Goal: Information Seeking & Learning: Learn about a topic

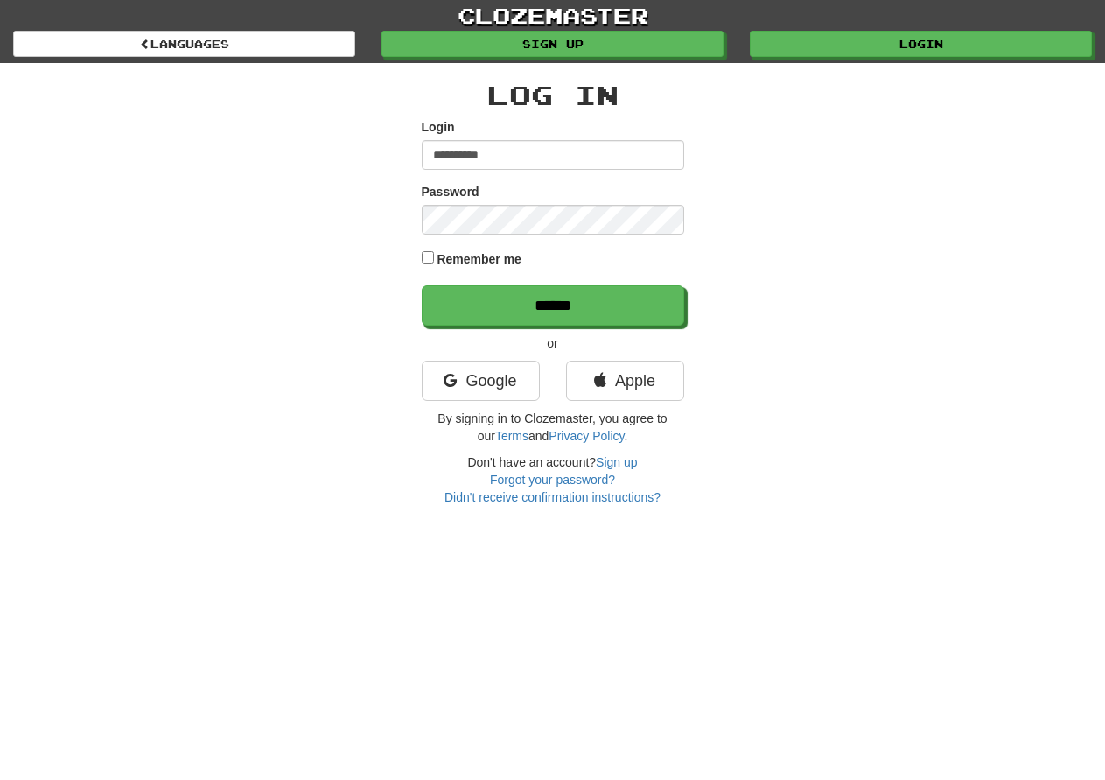
click at [520, 149] on input "**********" at bounding box center [553, 155] width 263 height 30
type input "**********"
click at [522, 302] on input "******" at bounding box center [554, 306] width 263 height 40
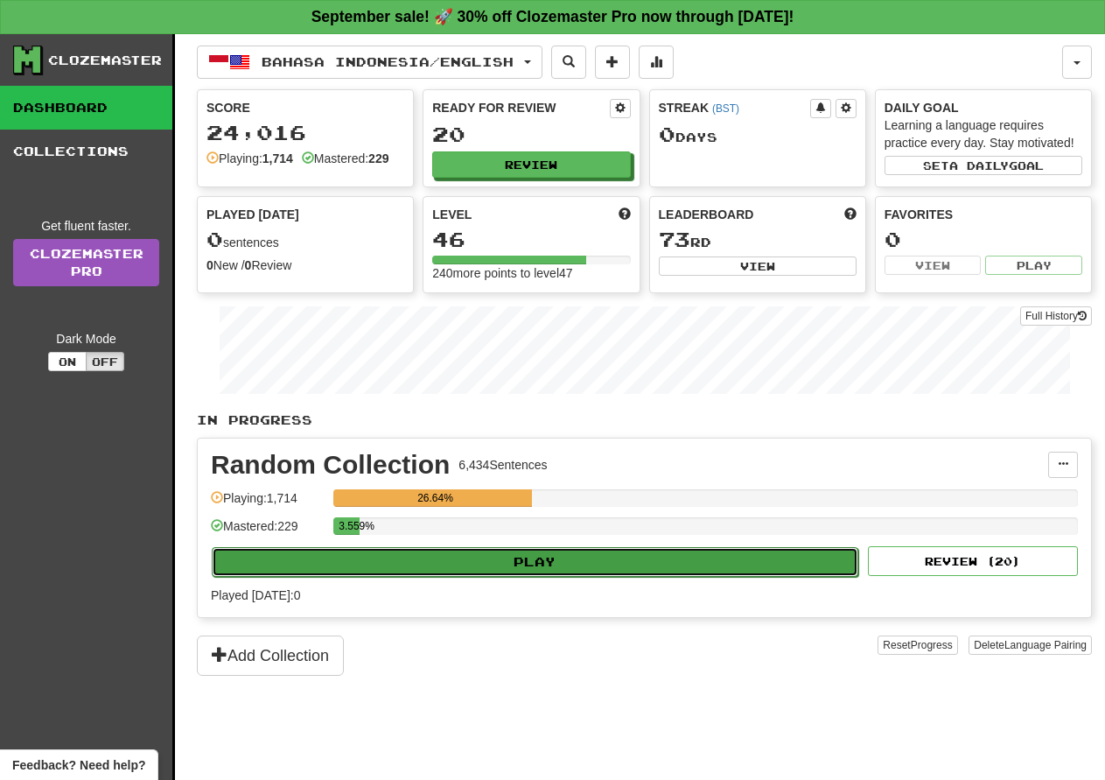
click at [541, 566] on button "Play" at bounding box center [535, 562] width 647 height 30
select select "**"
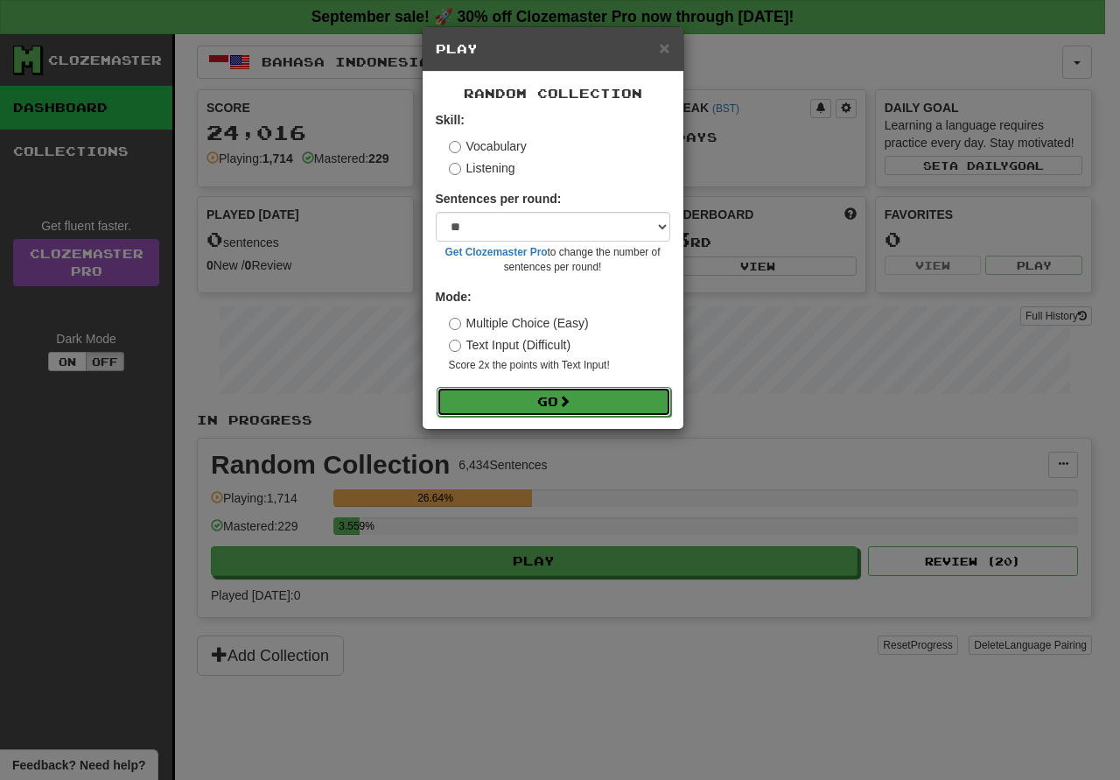
click at [634, 402] on button "Go" at bounding box center [554, 402] width 235 height 30
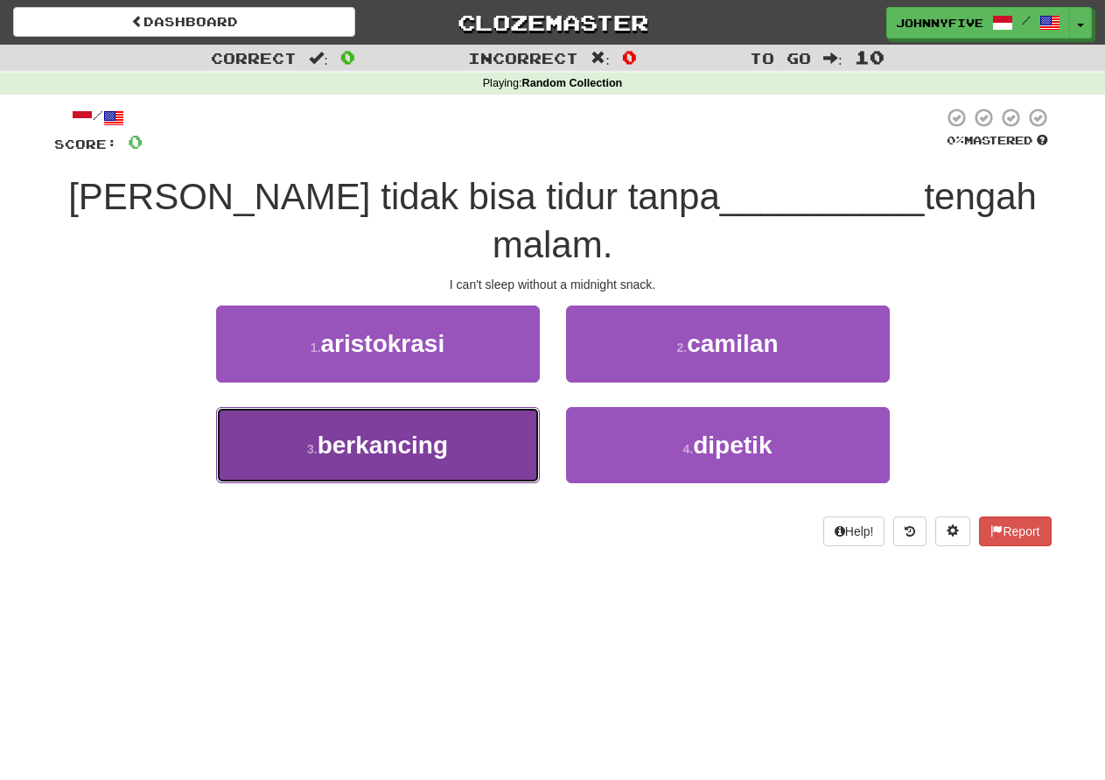
click at [459, 407] on button "3 . berkancing" at bounding box center [378, 445] width 324 height 76
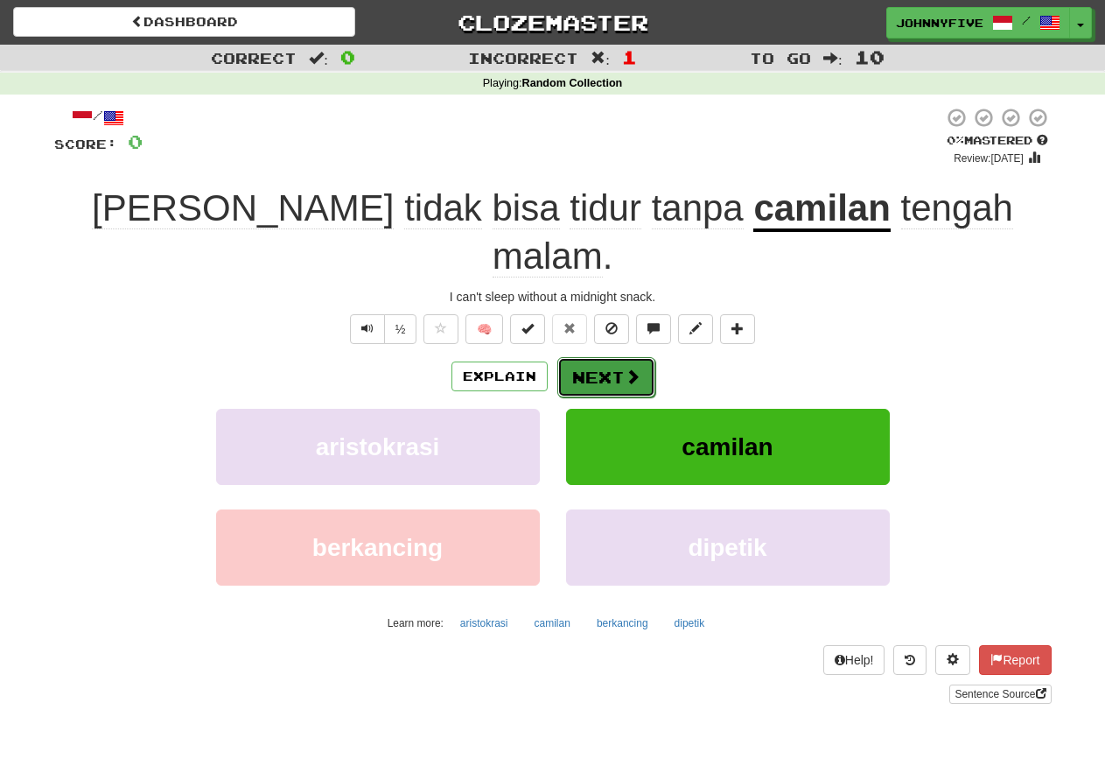
click at [612, 357] on button "Next" at bounding box center [606, 377] width 98 height 40
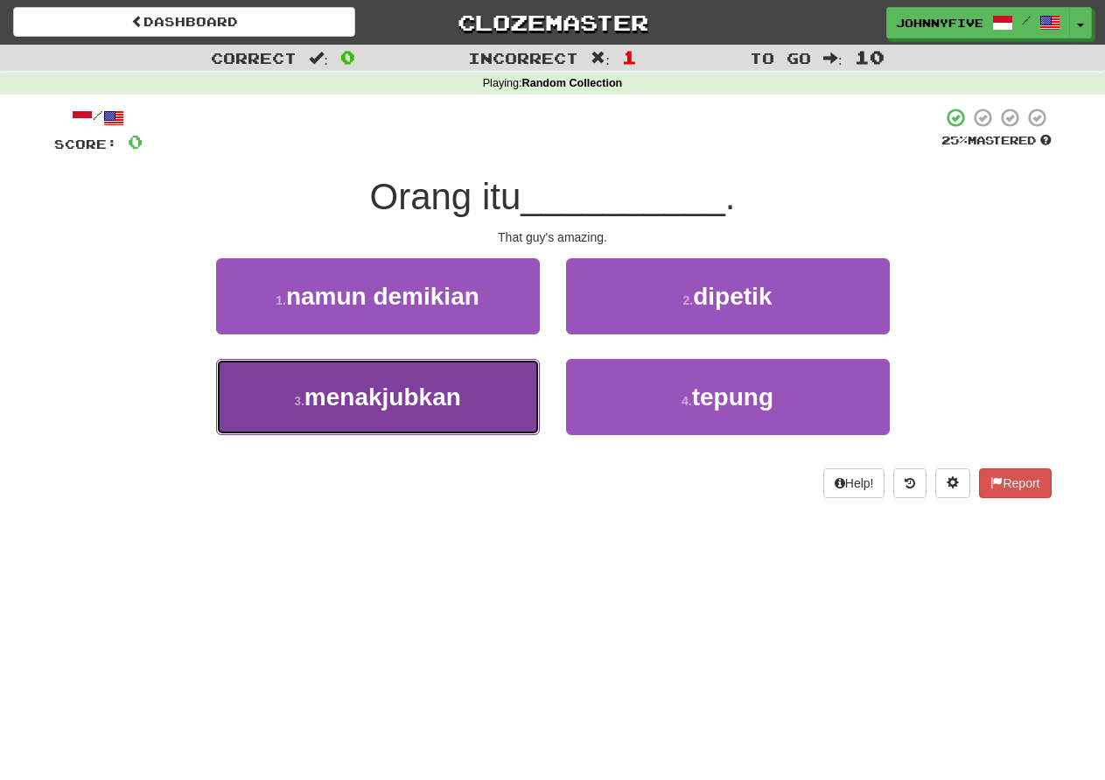
click at [403, 403] on span "menakjubkan" at bounding box center [383, 396] width 157 height 27
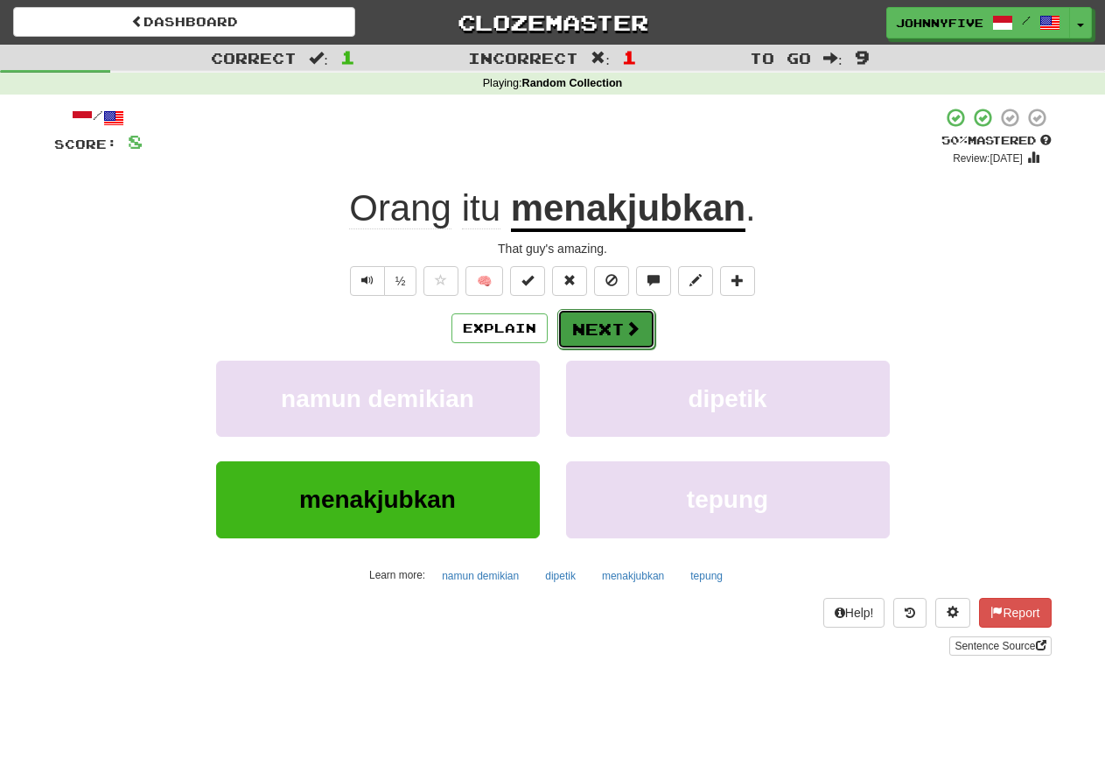
click at [596, 329] on button "Next" at bounding box center [606, 329] width 98 height 40
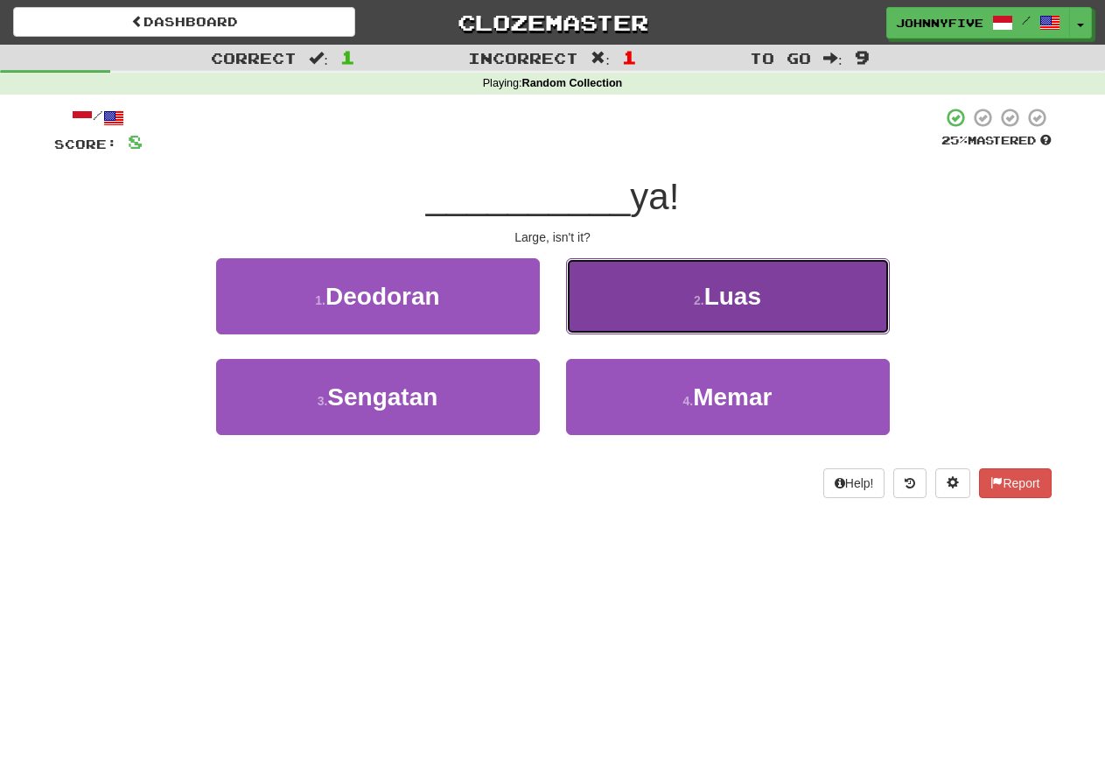
click at [743, 305] on span "Luas" at bounding box center [732, 296] width 57 height 27
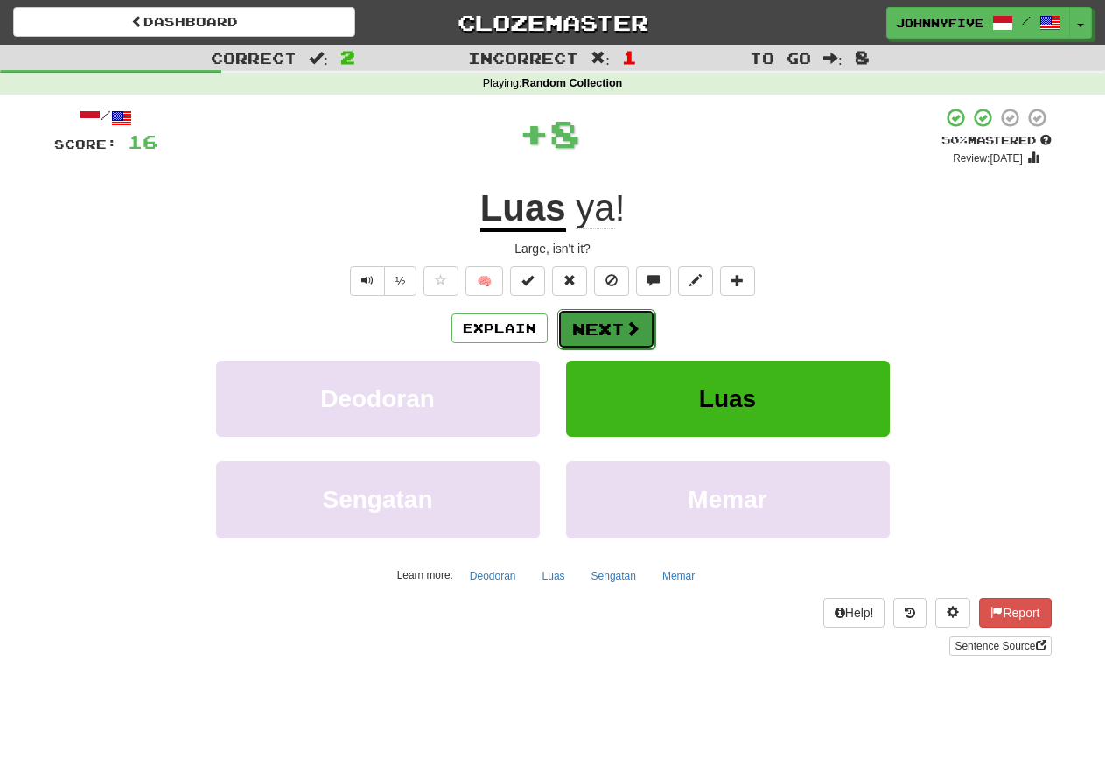
click at [606, 323] on button "Next" at bounding box center [606, 329] width 98 height 40
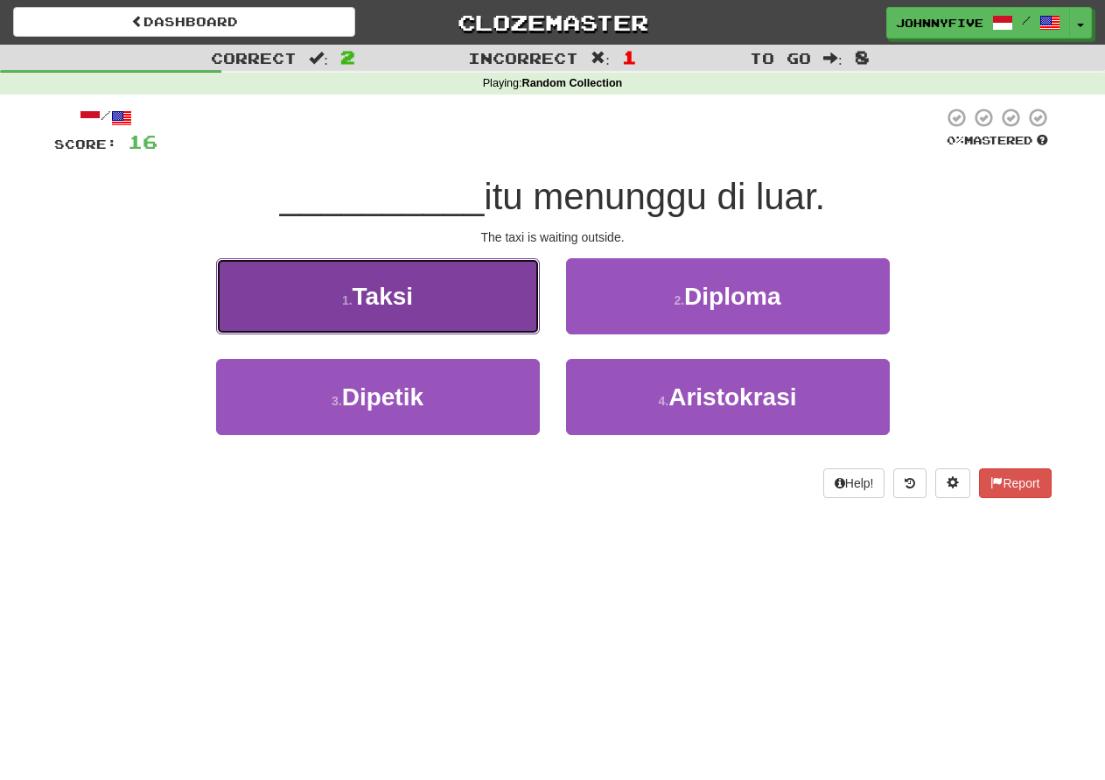
click at [464, 295] on button "1 . Taksi" at bounding box center [378, 296] width 324 height 76
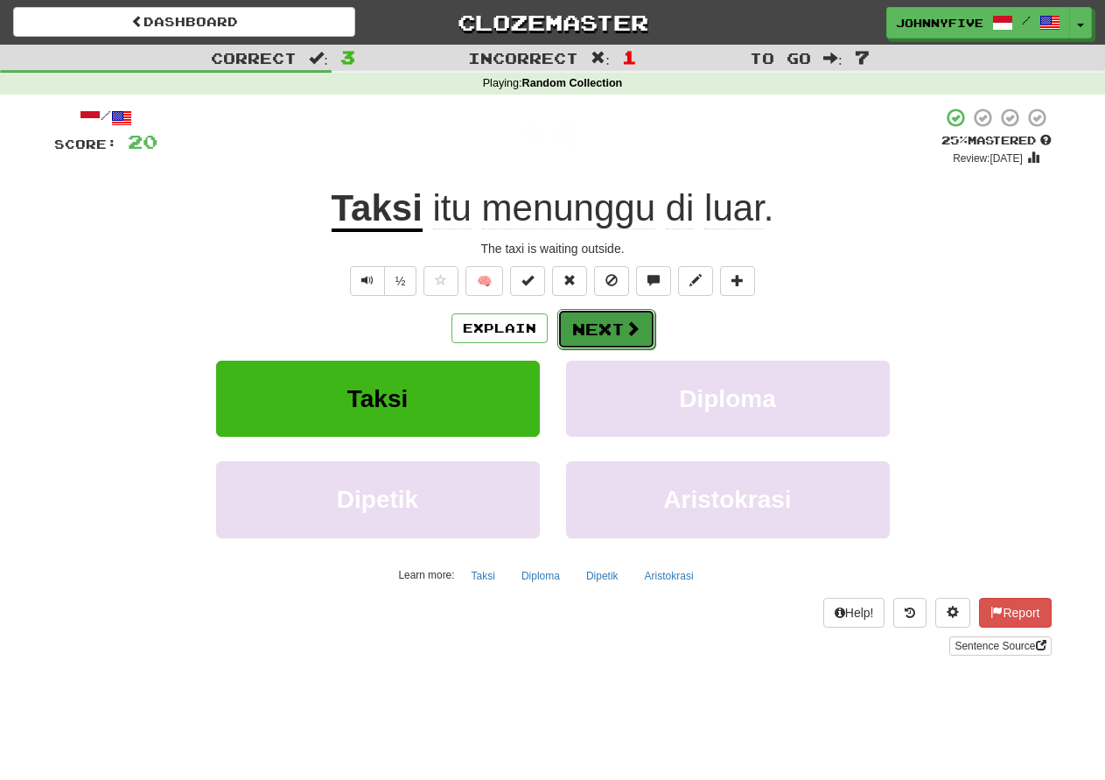
click at [601, 332] on button "Next" at bounding box center [606, 329] width 98 height 40
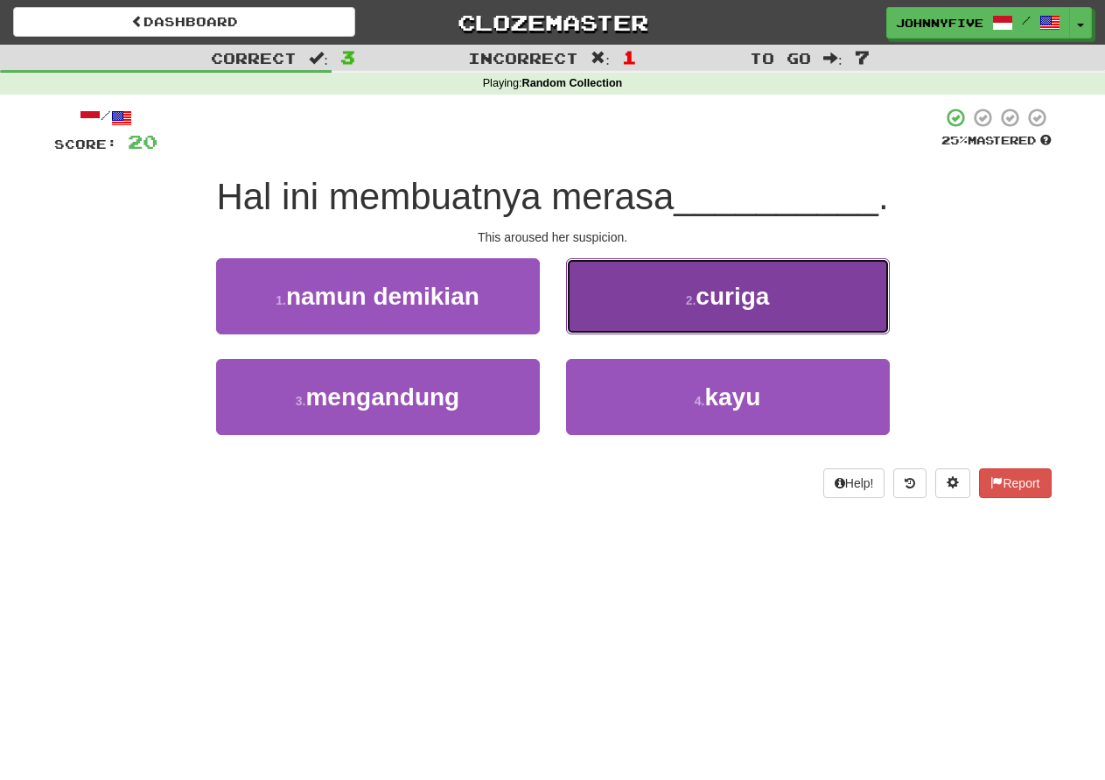
click at [669, 299] on button "2 . curiga" at bounding box center [728, 296] width 324 height 76
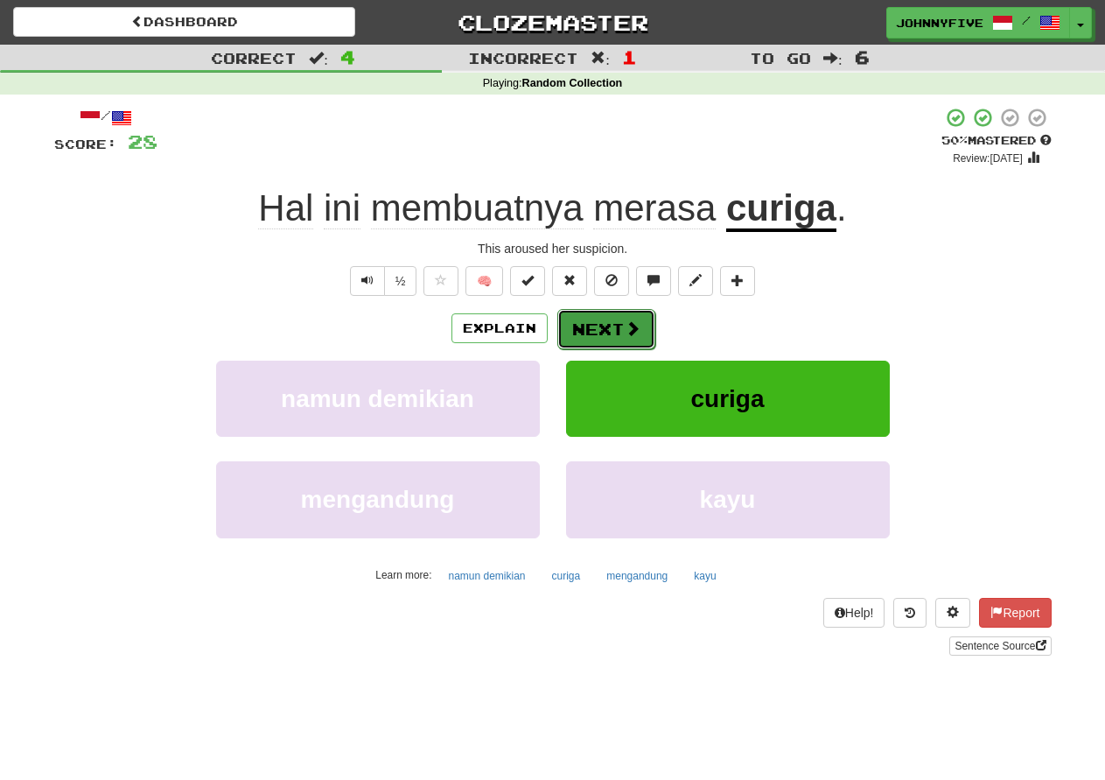
click at [596, 326] on button "Next" at bounding box center [606, 329] width 98 height 40
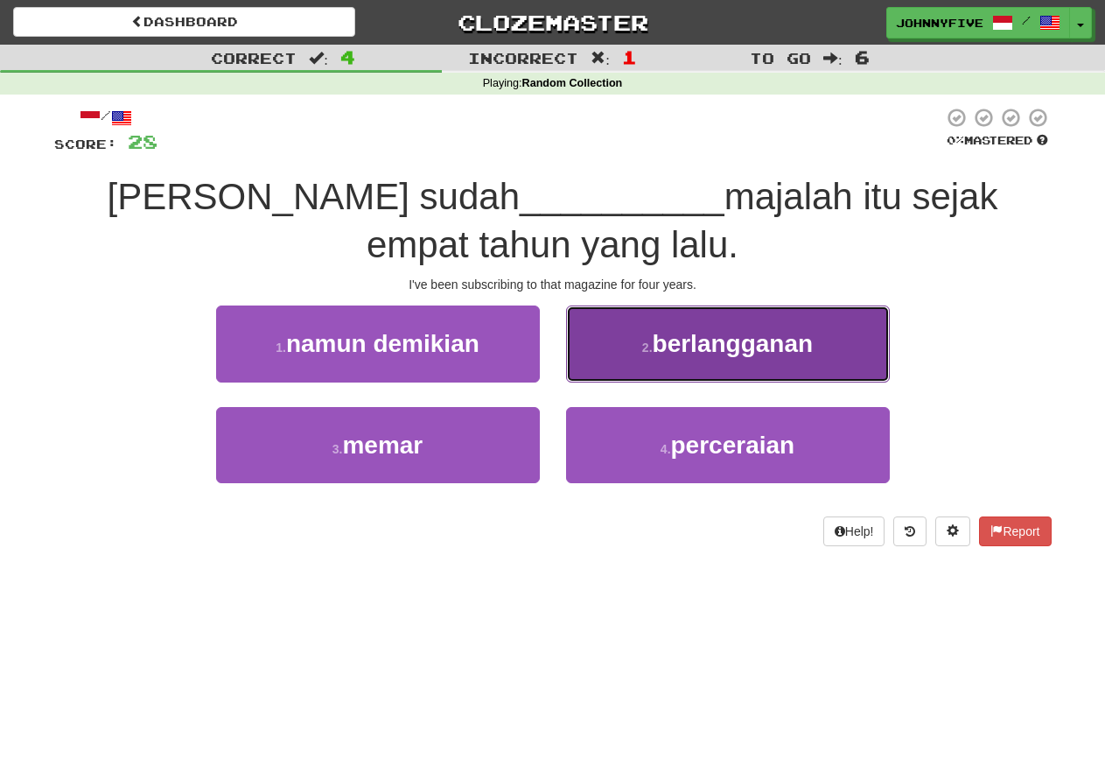
click at [721, 347] on span "berlangganan" at bounding box center [733, 343] width 161 height 27
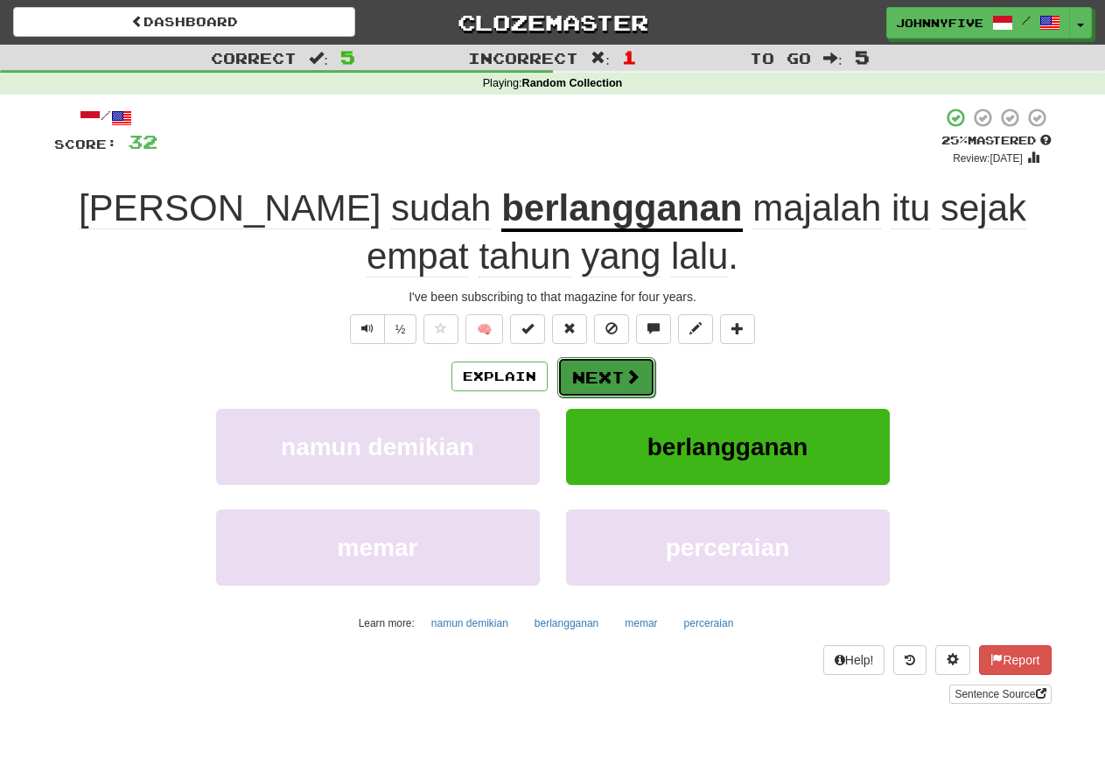
click at [602, 375] on button "Next" at bounding box center [606, 377] width 98 height 40
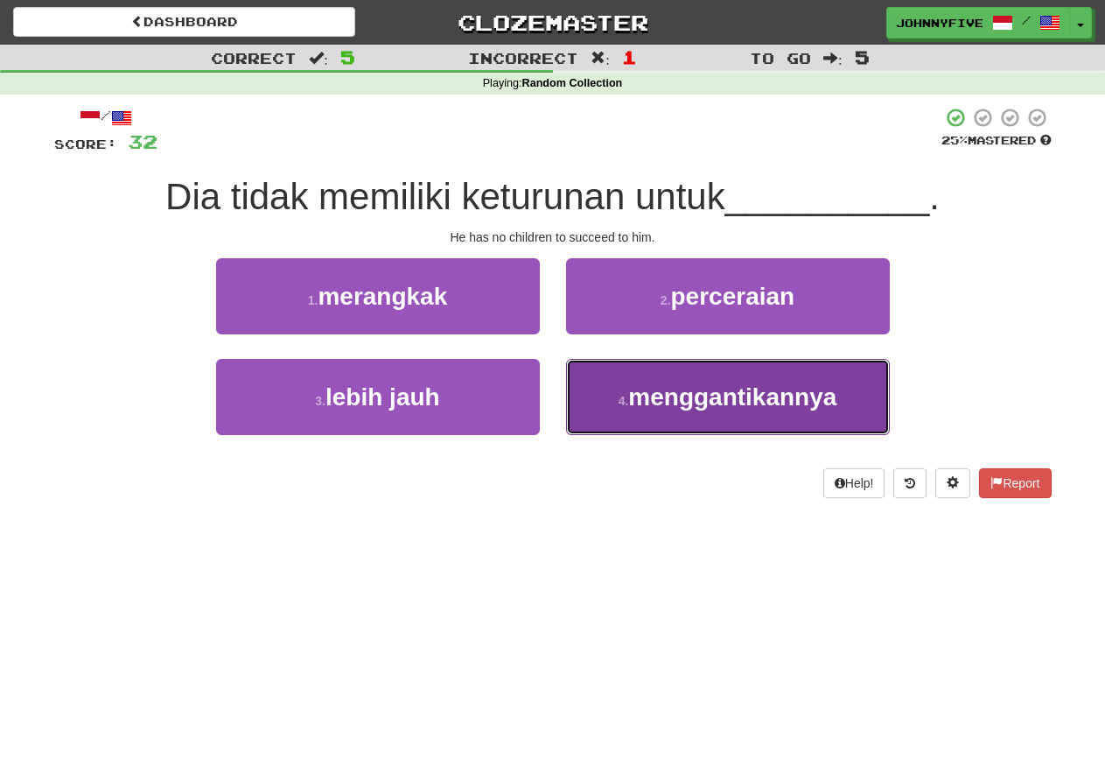
click at [740, 399] on span "menggantikannya" at bounding box center [732, 396] width 208 height 27
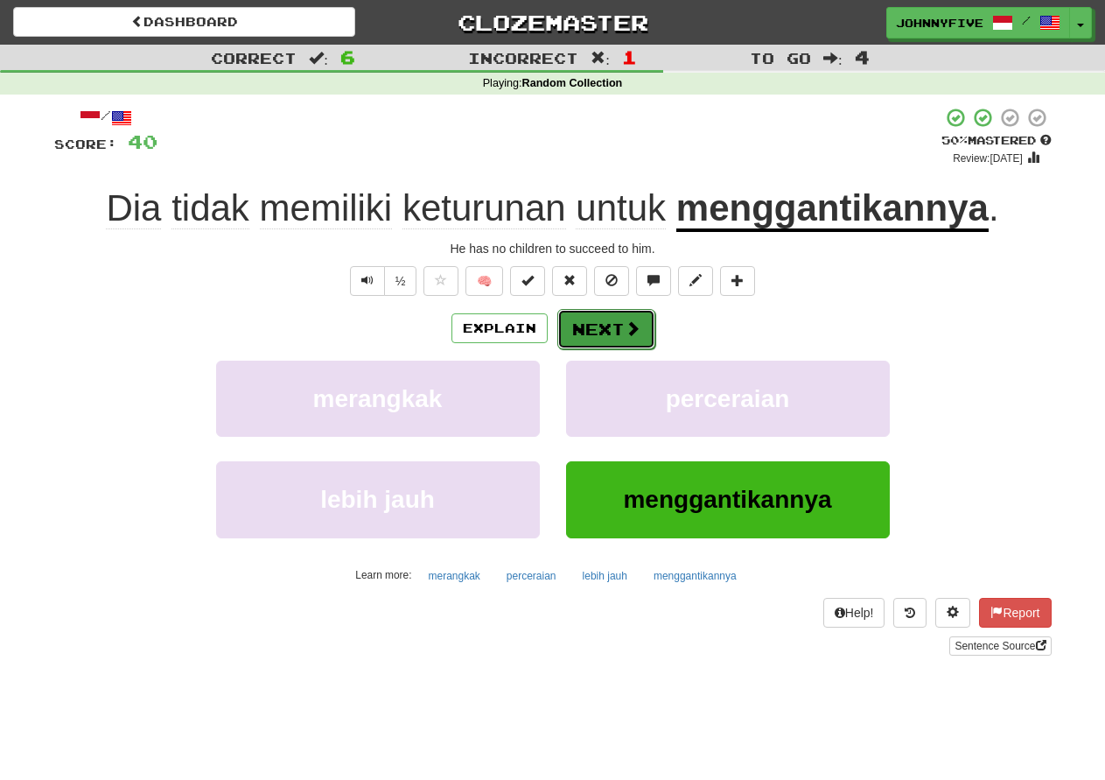
click at [604, 328] on button "Next" at bounding box center [606, 329] width 98 height 40
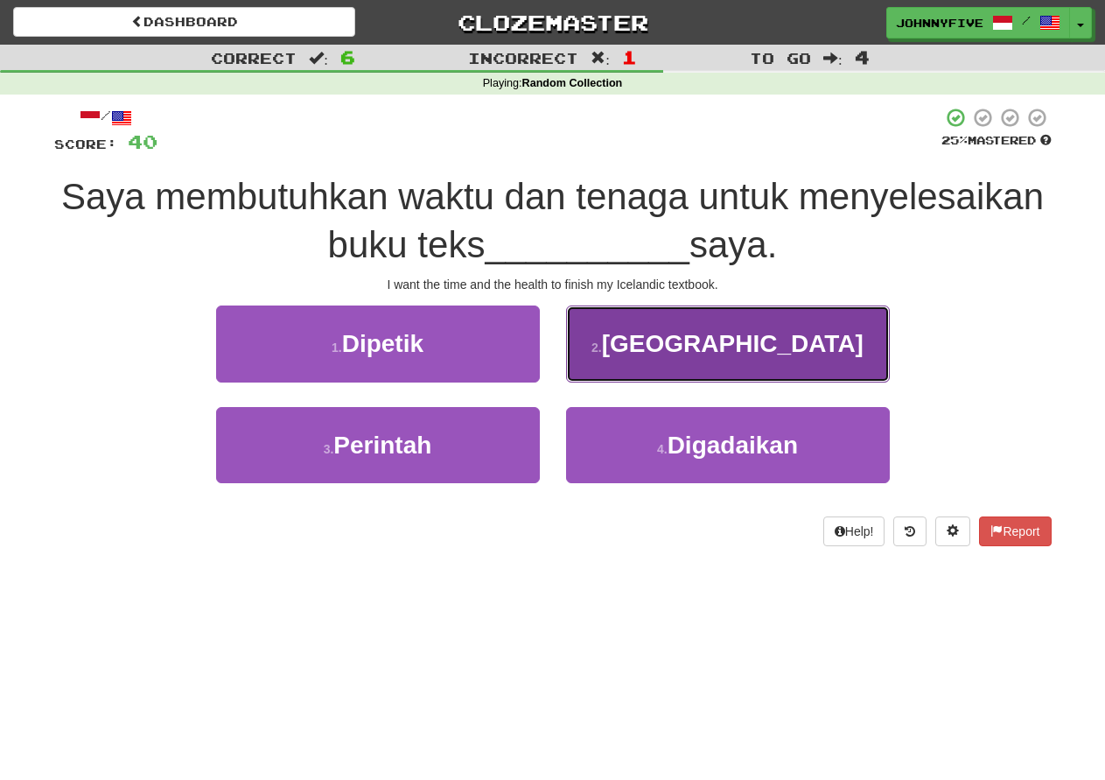
click at [766, 348] on span "[GEOGRAPHIC_DATA]" at bounding box center [733, 343] width 262 height 27
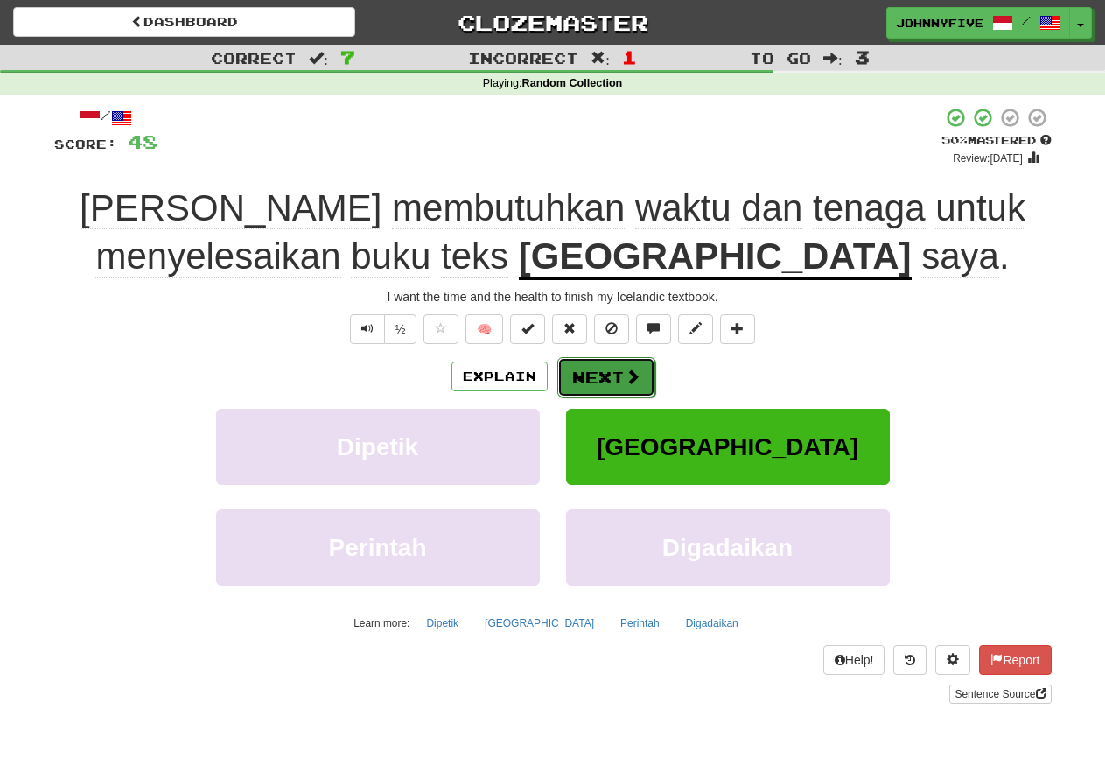
click at [608, 375] on button "Next" at bounding box center [606, 377] width 98 height 40
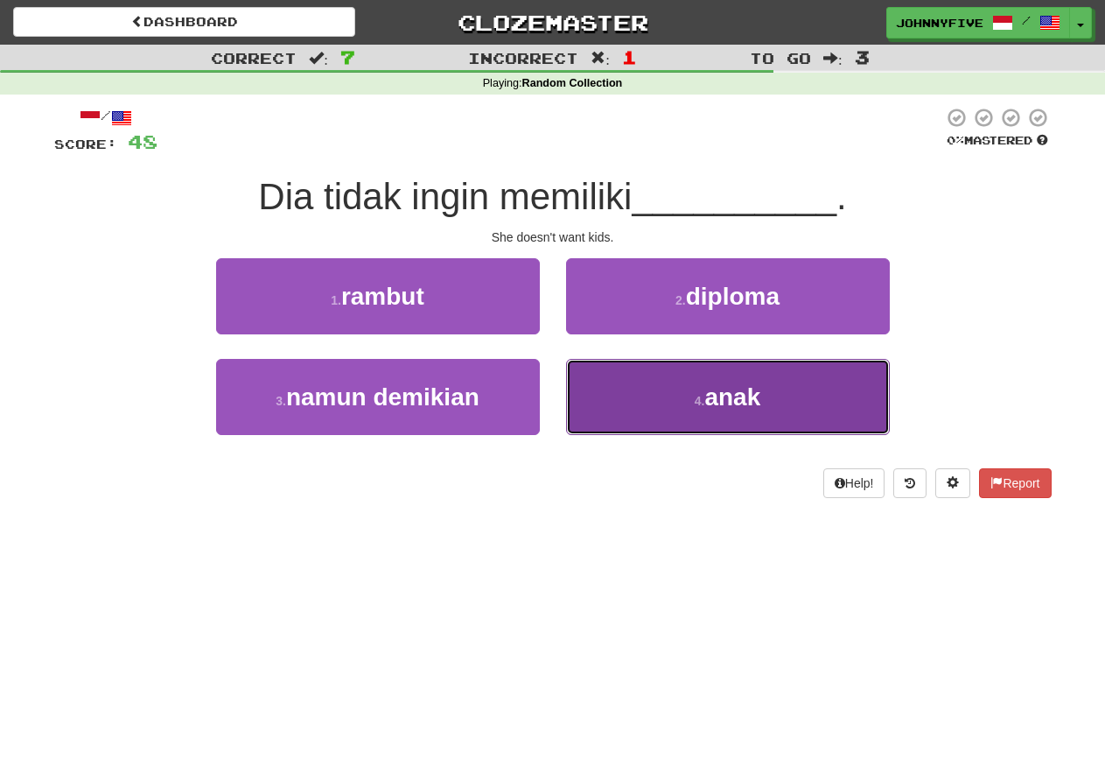
click at [714, 403] on span "anak" at bounding box center [732, 396] width 56 height 27
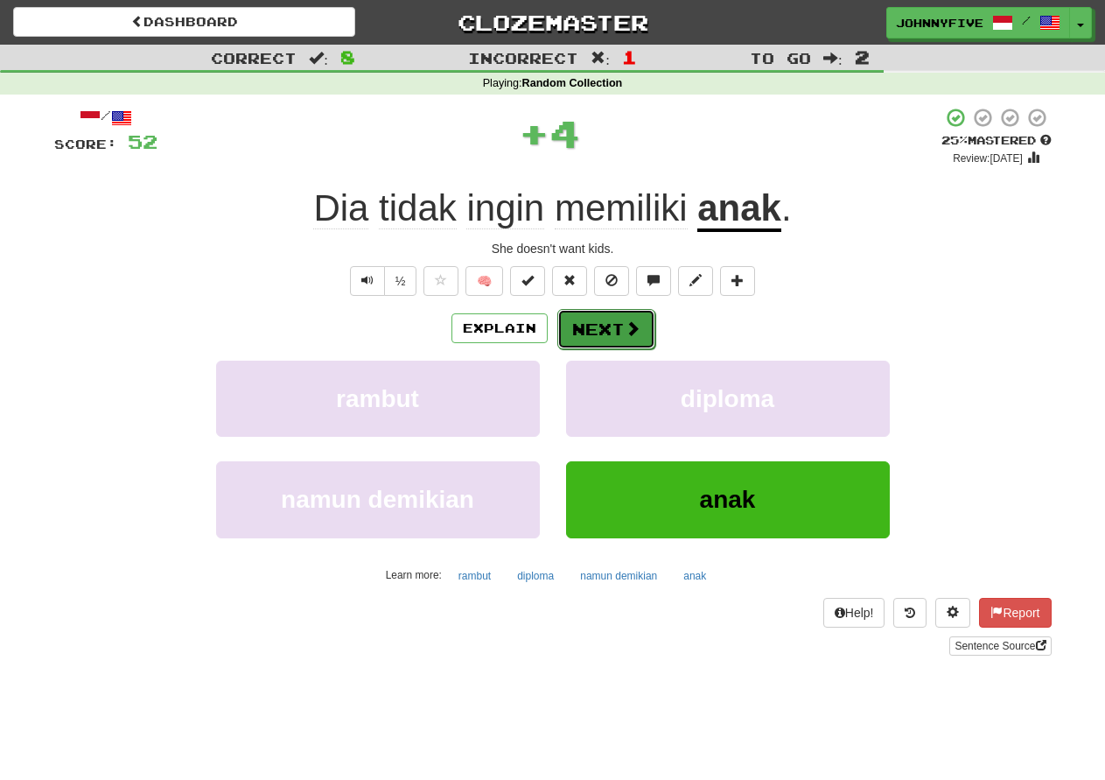
click at [612, 324] on button "Next" at bounding box center [606, 329] width 98 height 40
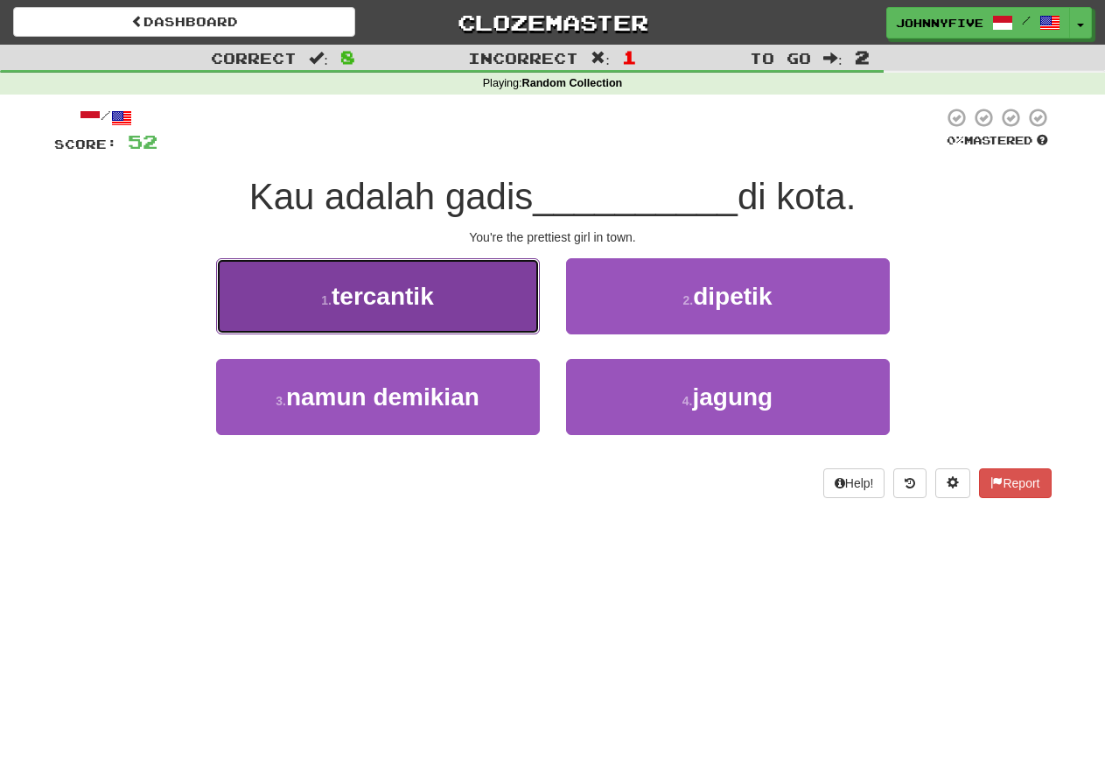
click at [450, 288] on button "1 . tercantik" at bounding box center [378, 296] width 324 height 76
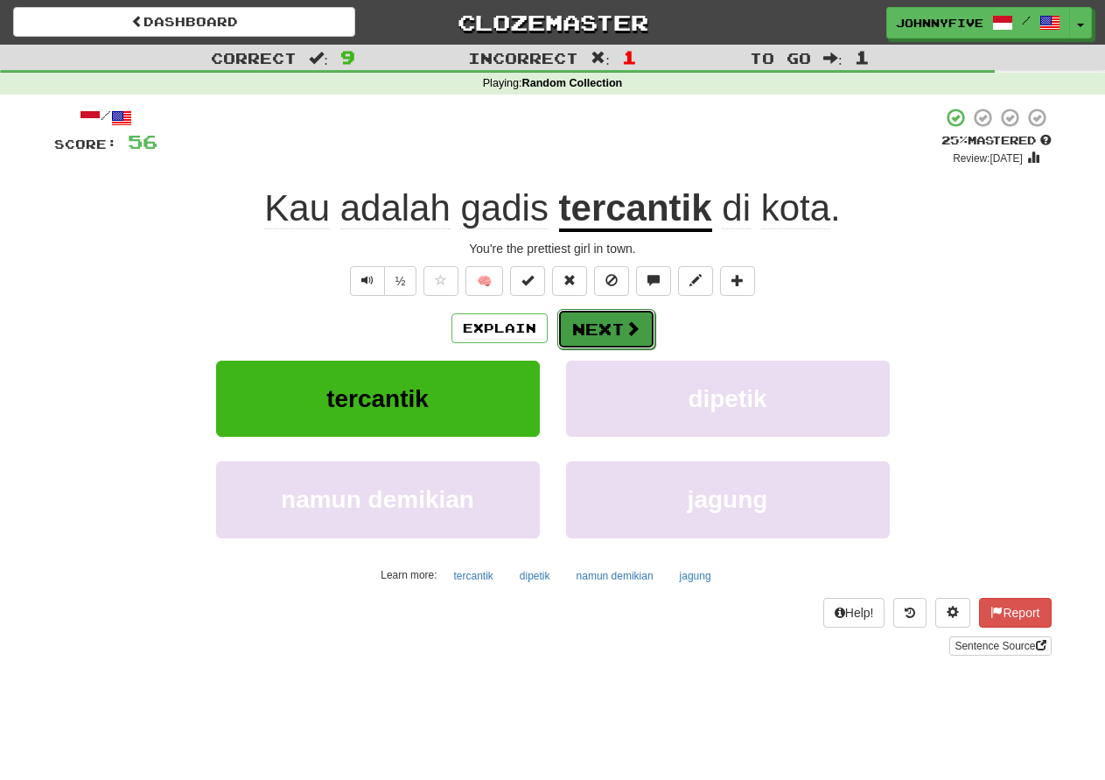
click at [600, 328] on button "Next" at bounding box center [606, 329] width 98 height 40
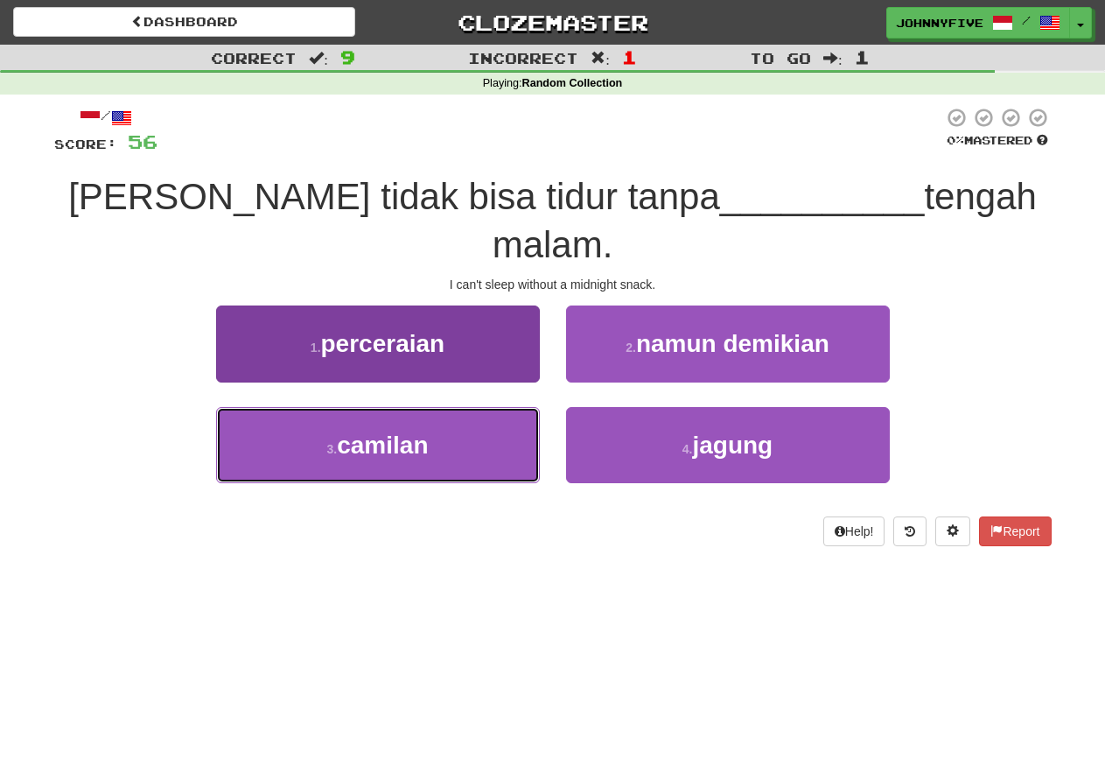
drag, startPoint x: 438, startPoint y: 400, endPoint x: 450, endPoint y: 392, distance: 14.6
click at [438, 407] on button "3 . [GEOGRAPHIC_DATA]" at bounding box center [378, 445] width 324 height 76
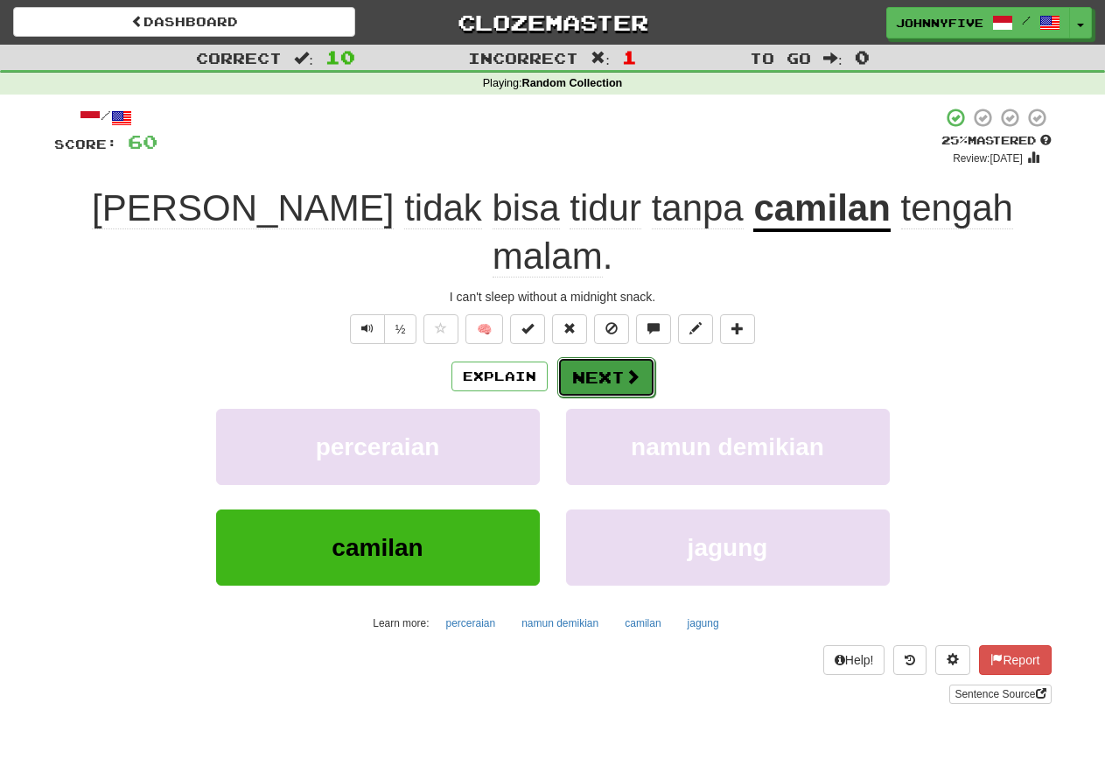
click at [614, 357] on button "Next" at bounding box center [606, 377] width 98 height 40
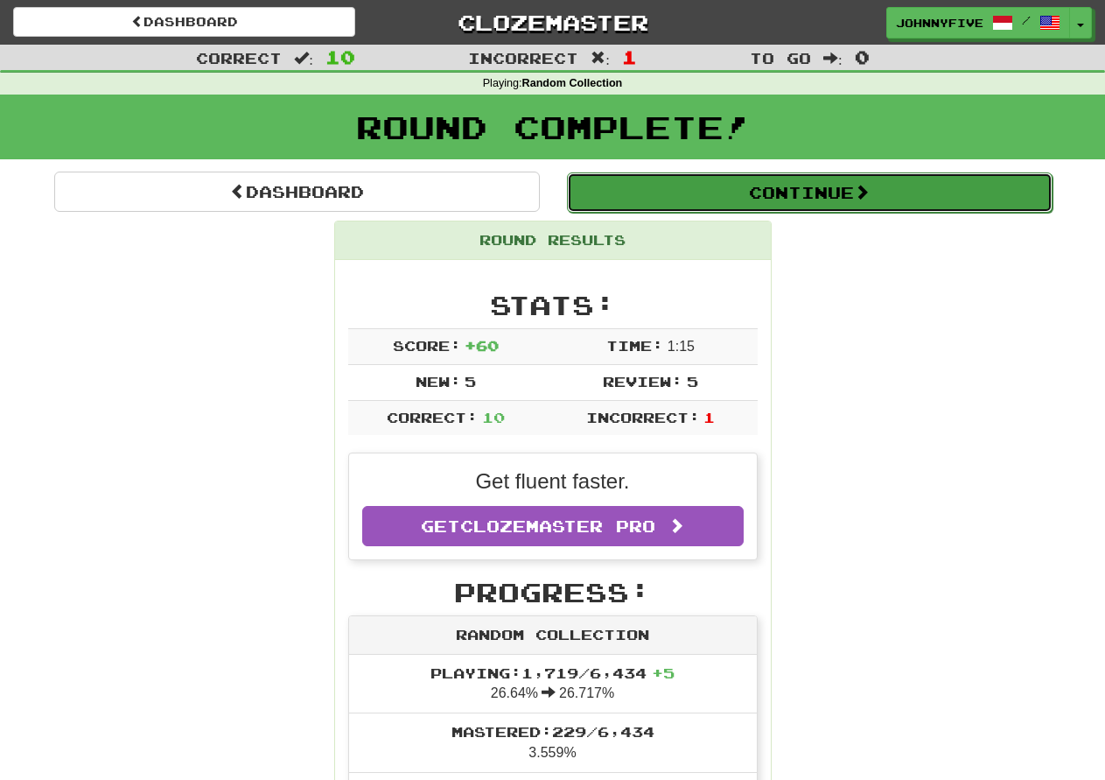
click at [859, 209] on button "Continue" at bounding box center [810, 192] width 486 height 40
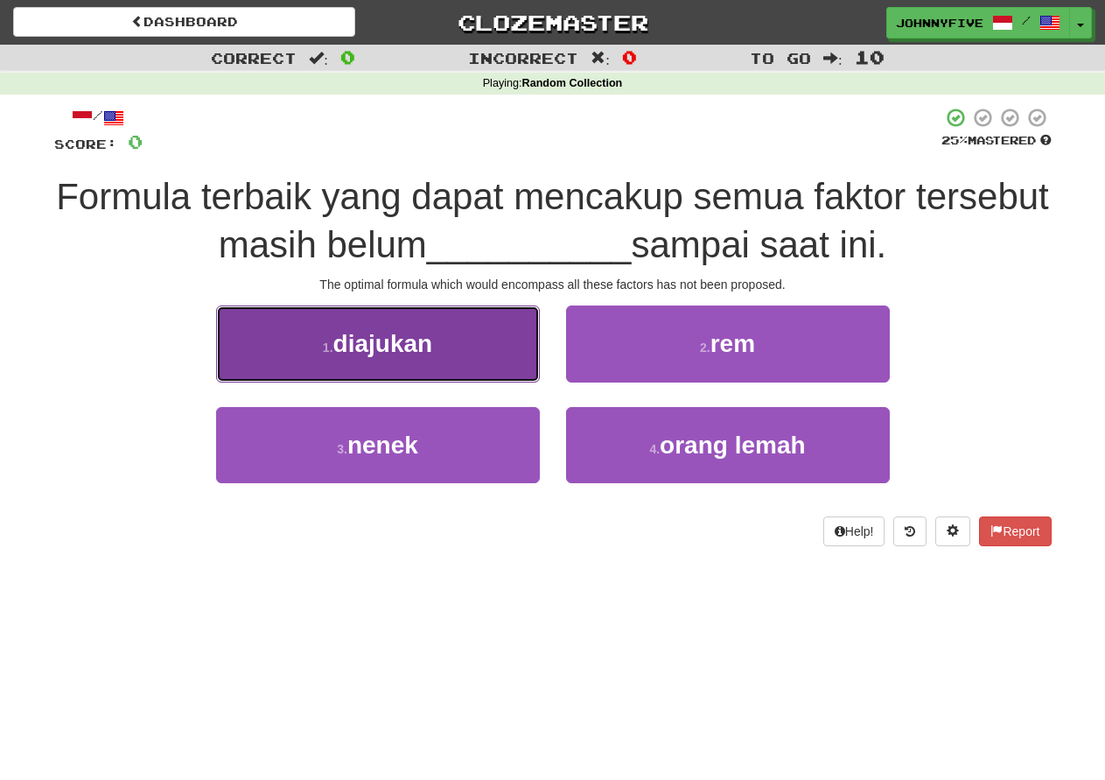
click at [452, 339] on button "1 . diajukan" at bounding box center [378, 343] width 324 height 76
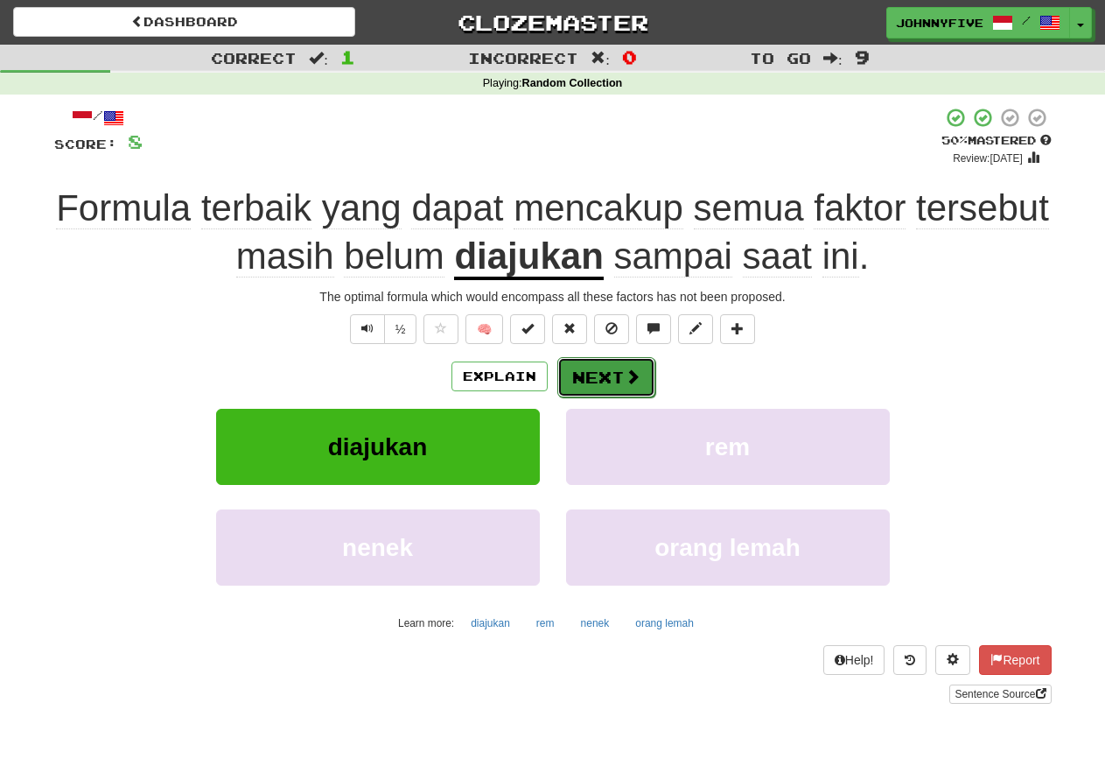
click at [606, 378] on button "Next" at bounding box center [606, 377] width 98 height 40
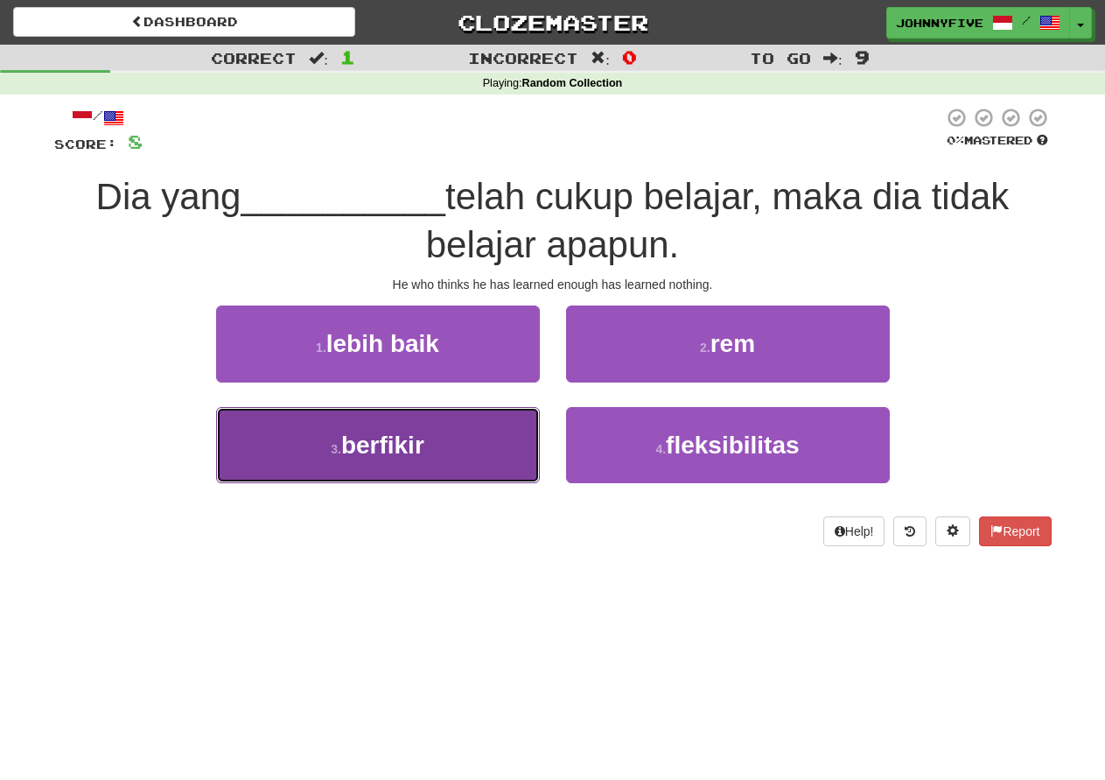
click at [409, 448] on span "berfikir" at bounding box center [382, 444] width 83 height 27
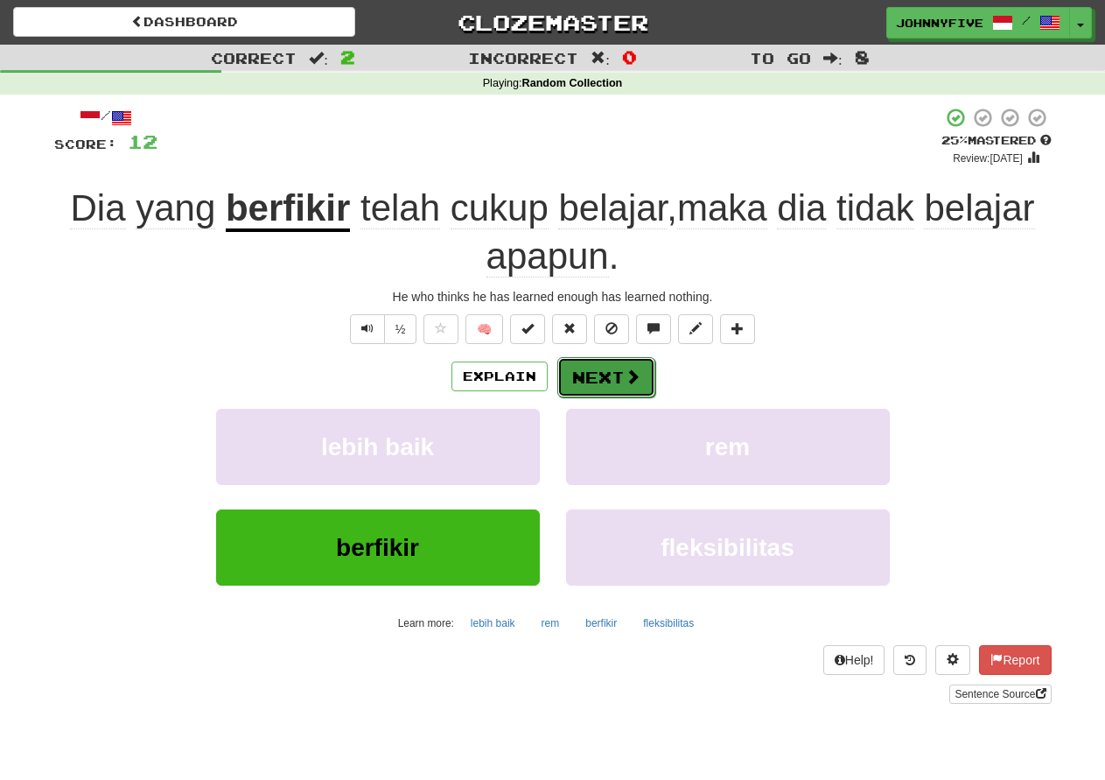
click at [604, 374] on button "Next" at bounding box center [606, 377] width 98 height 40
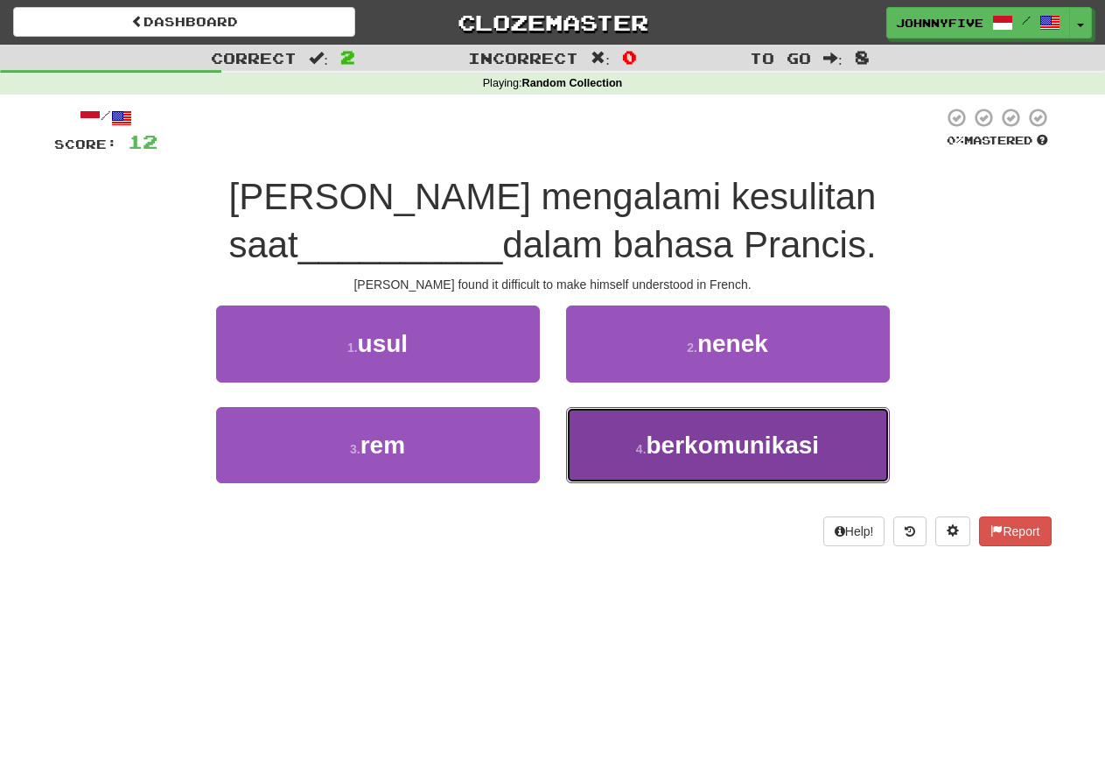
click at [701, 440] on span "berkomunikasi" at bounding box center [733, 444] width 173 height 27
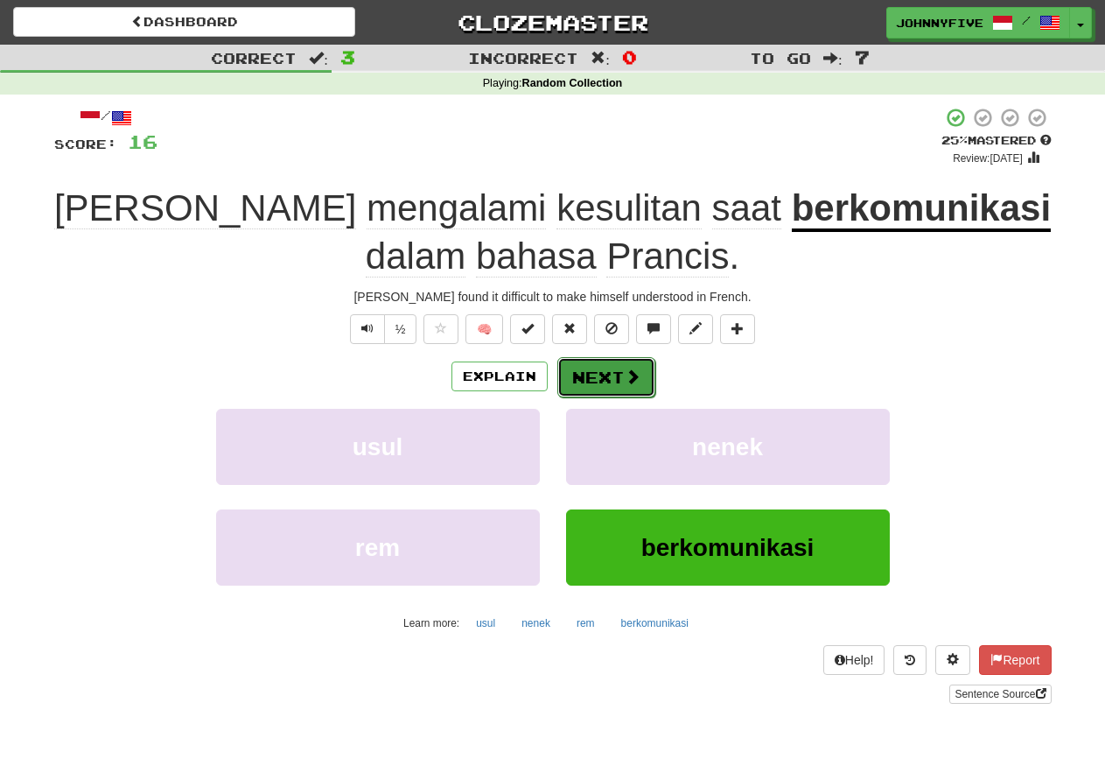
click at [595, 380] on button "Next" at bounding box center [606, 377] width 98 height 40
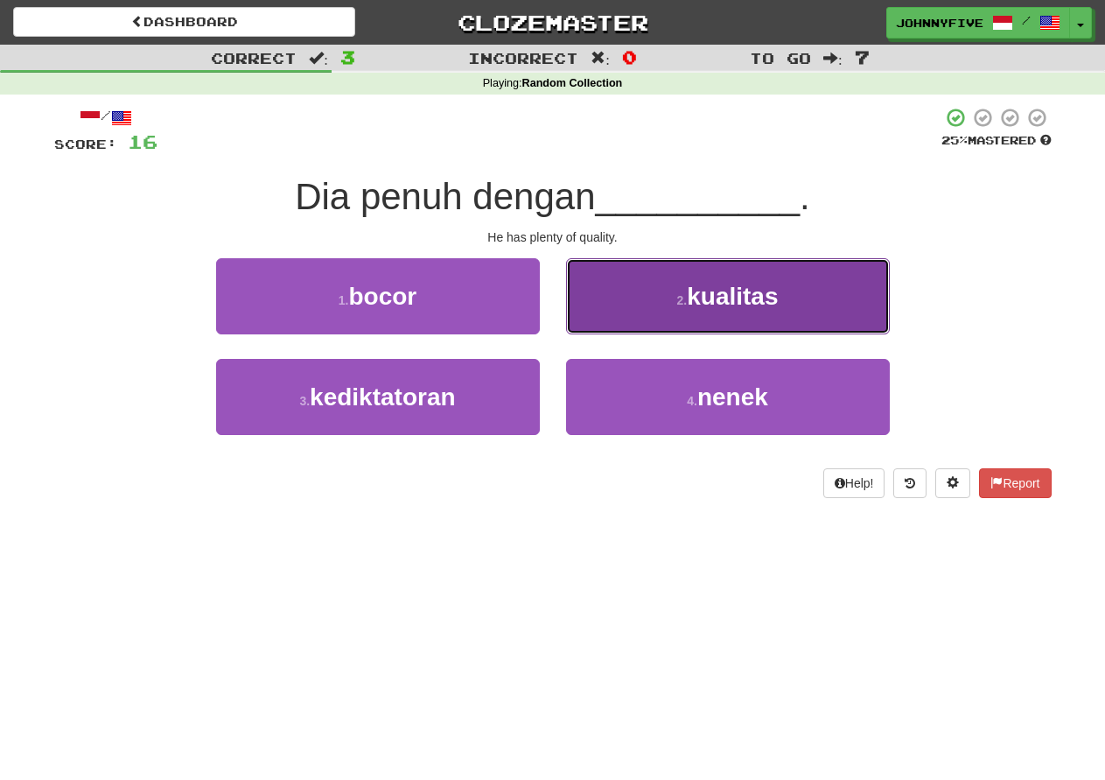
click at [696, 300] on span "kualitas" at bounding box center [732, 296] width 91 height 27
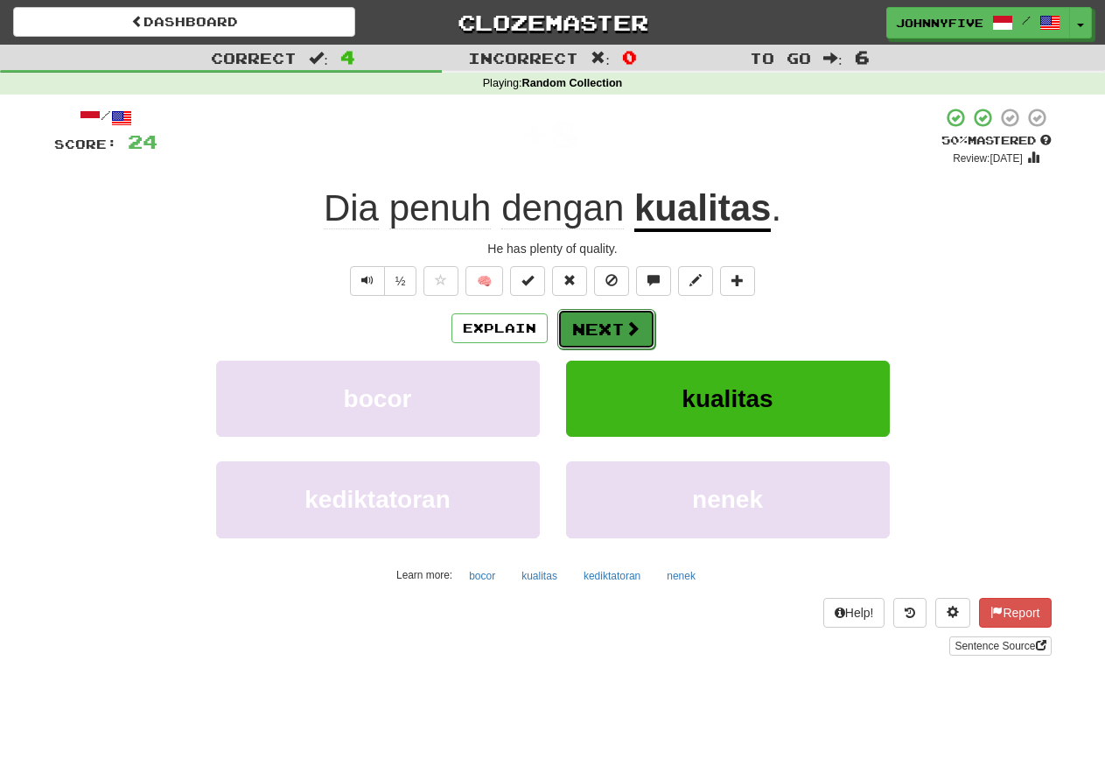
click at [597, 332] on button "Next" at bounding box center [606, 329] width 98 height 40
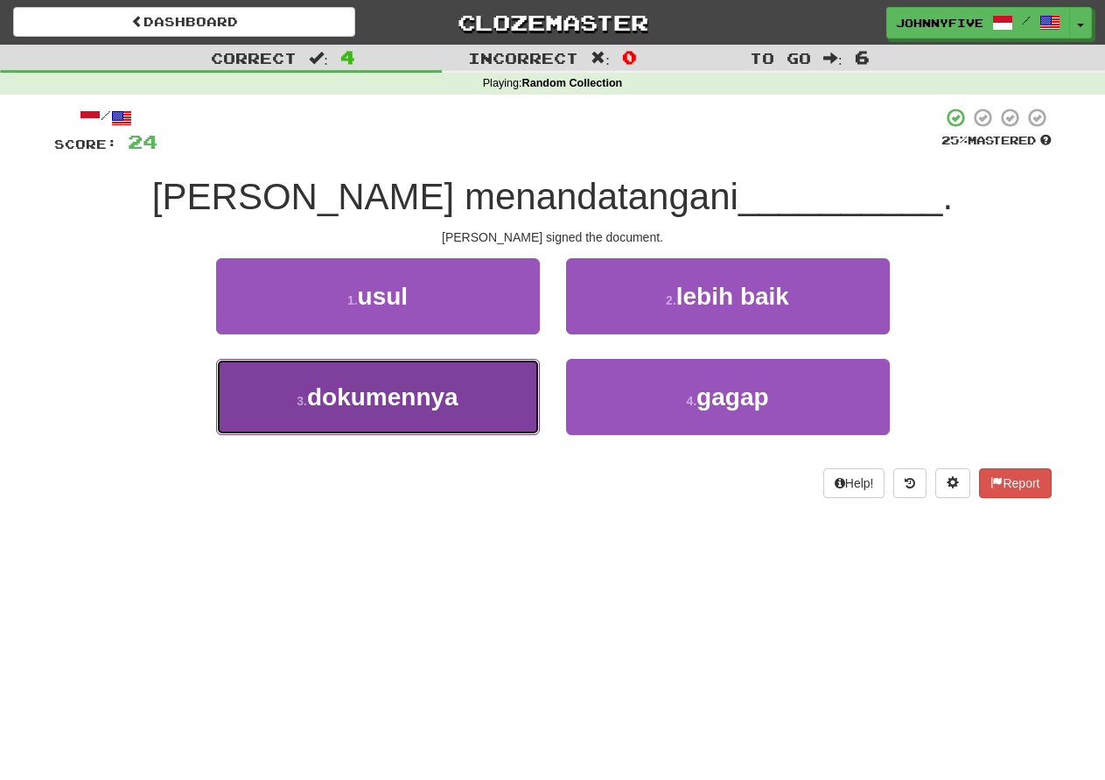
click at [409, 392] on span "dokumennya" at bounding box center [382, 396] width 151 height 27
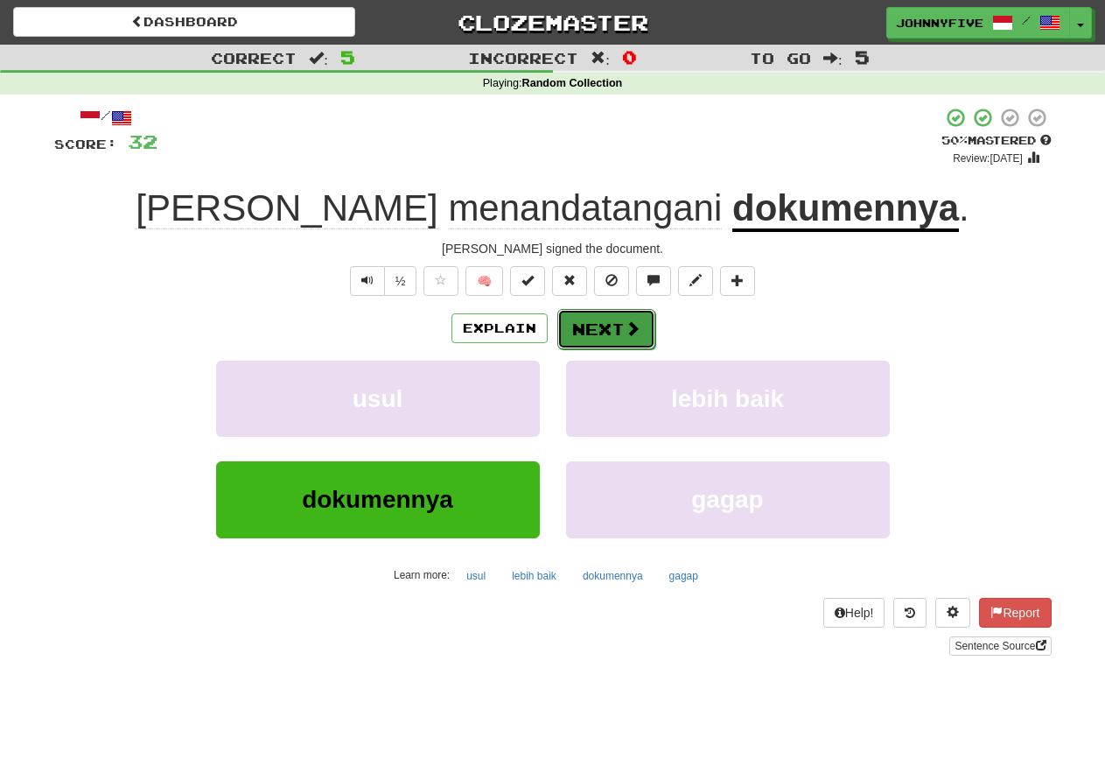
click at [591, 325] on button "Next" at bounding box center [606, 329] width 98 height 40
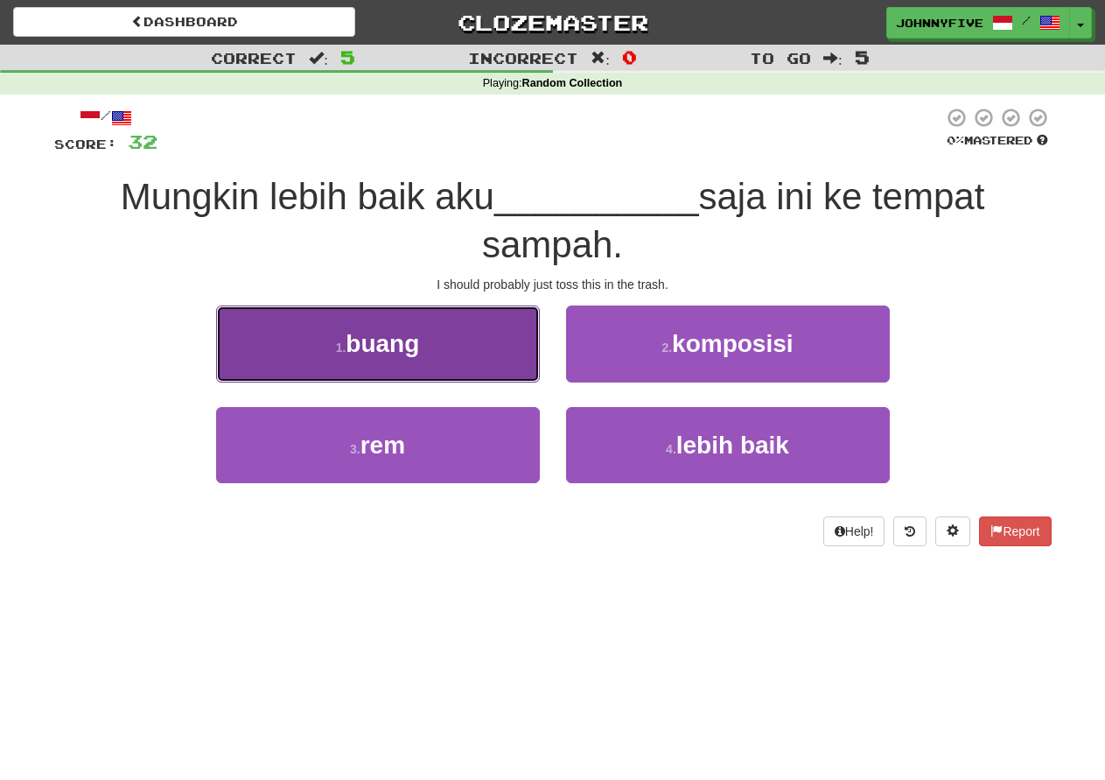
click at [396, 341] on span "buang" at bounding box center [383, 343] width 74 height 27
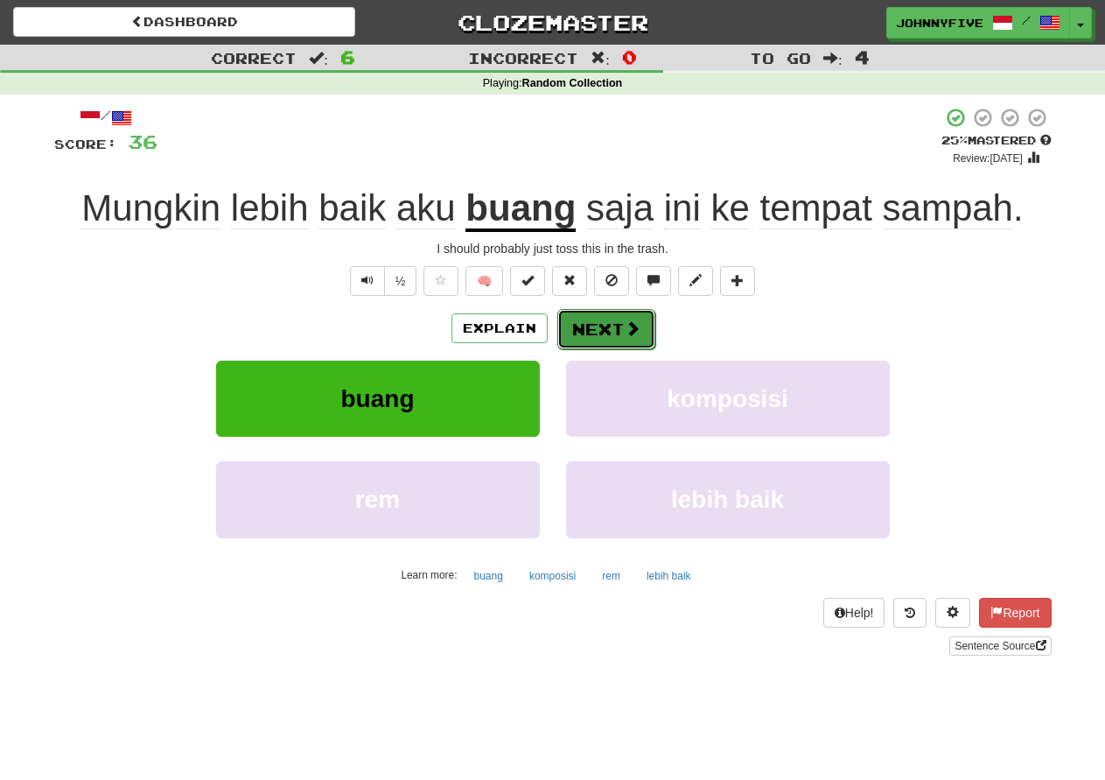
click at [601, 330] on button "Next" at bounding box center [606, 329] width 98 height 40
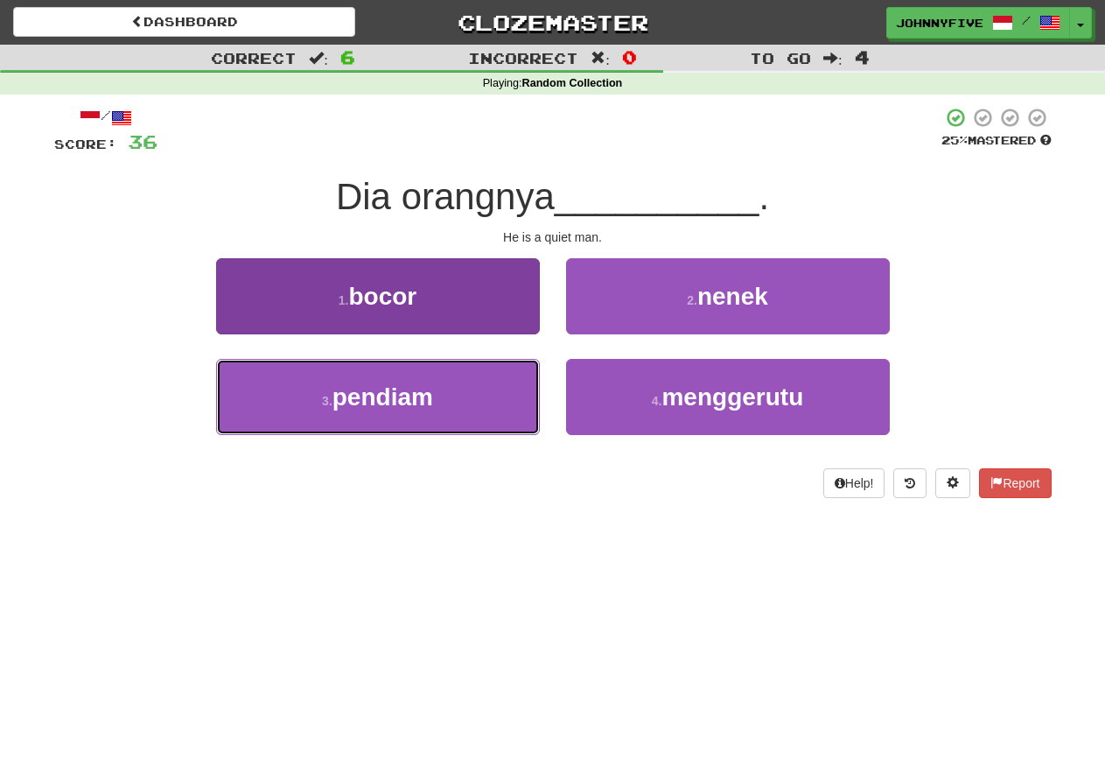
click at [404, 394] on span "pendiam" at bounding box center [383, 396] width 101 height 27
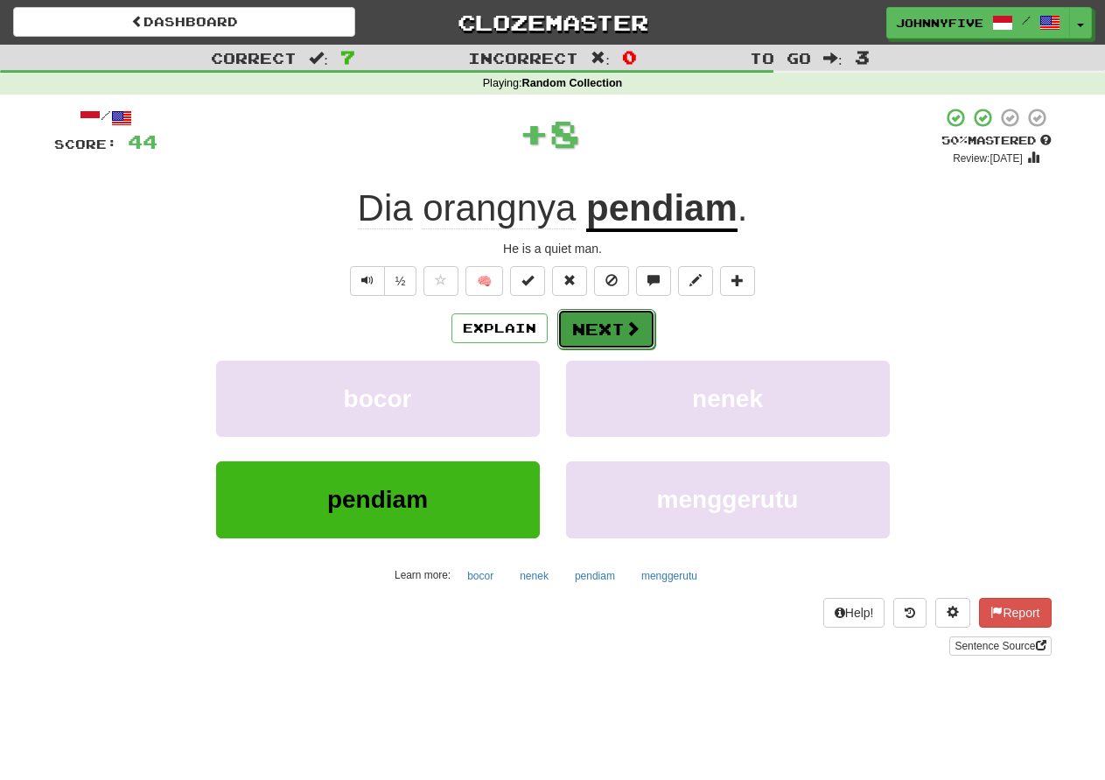
click at [613, 329] on button "Next" at bounding box center [606, 329] width 98 height 40
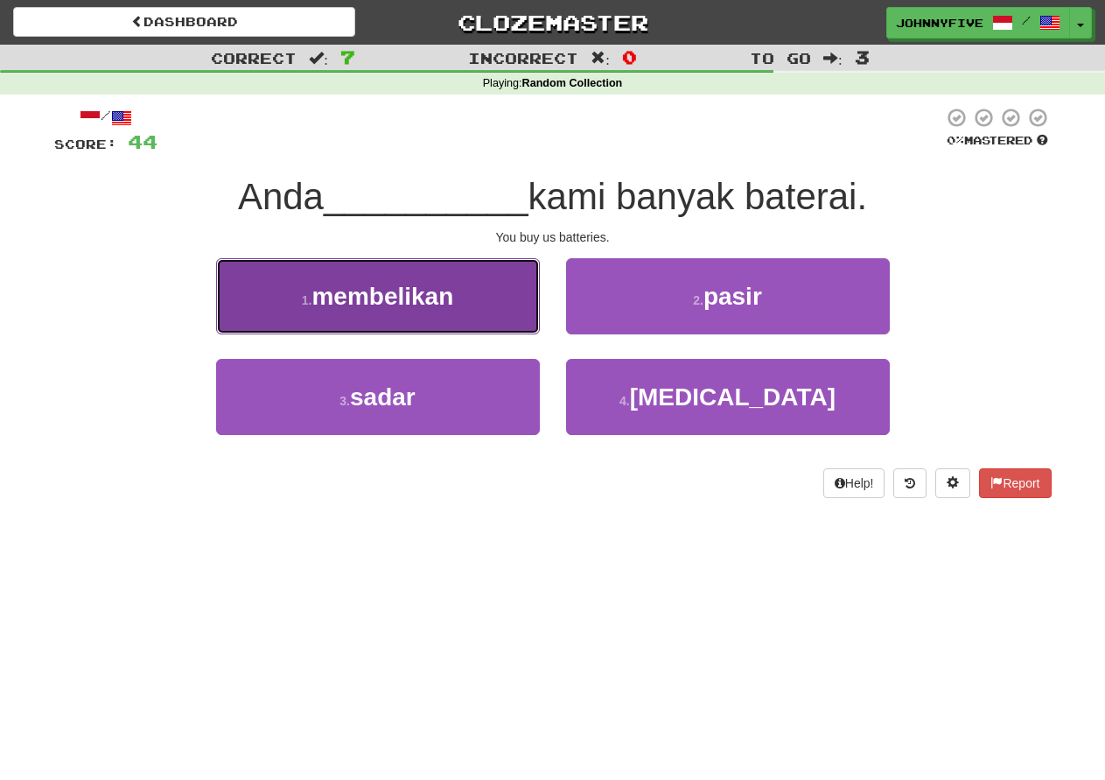
click at [445, 312] on button "1 . membelikan" at bounding box center [378, 296] width 324 height 76
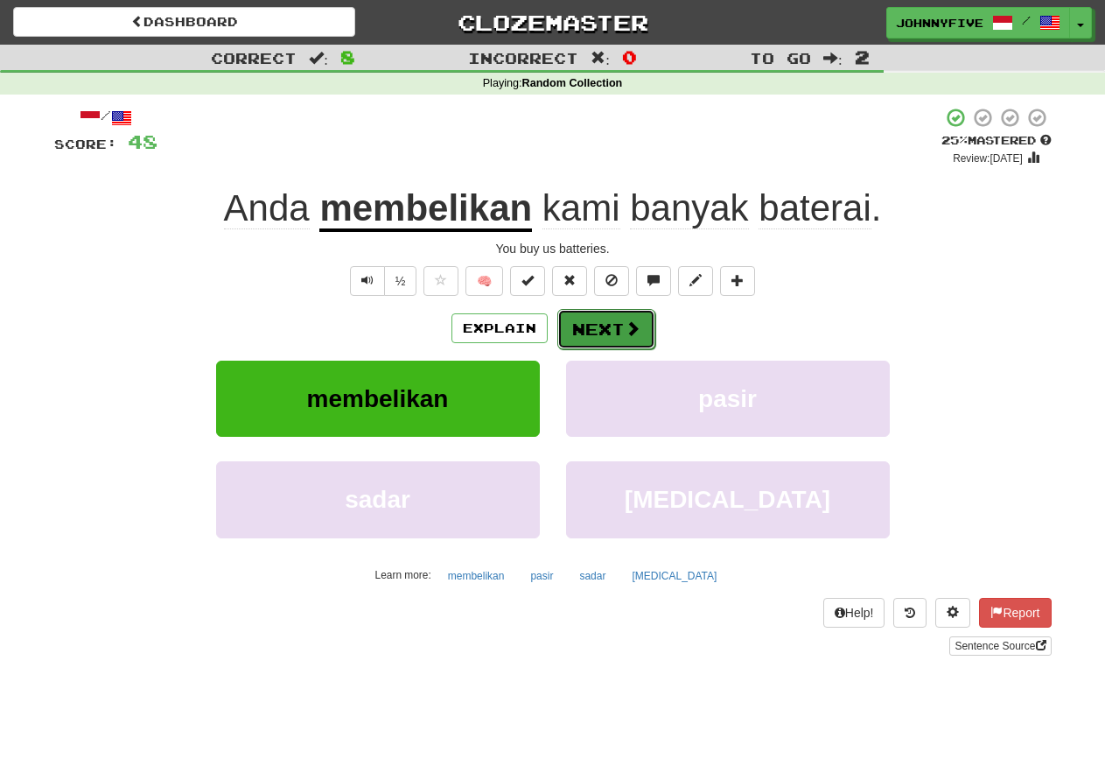
click at [599, 327] on button "Next" at bounding box center [606, 329] width 98 height 40
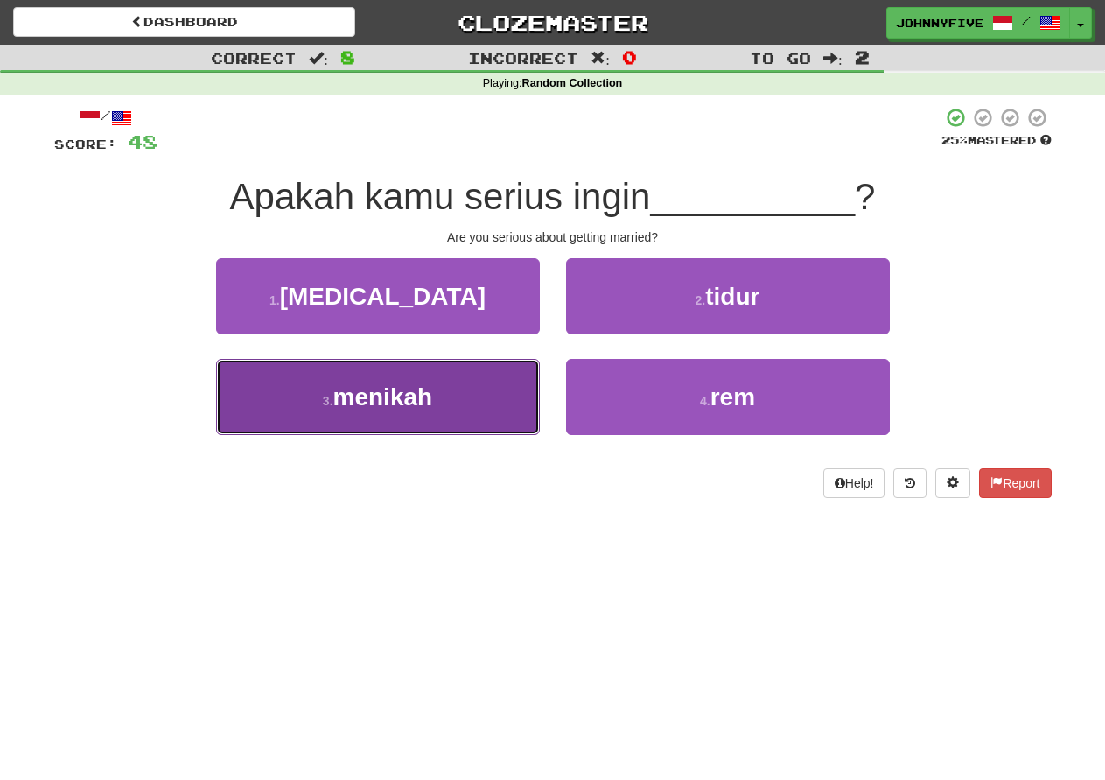
click at [429, 384] on span "menikah" at bounding box center [383, 396] width 100 height 27
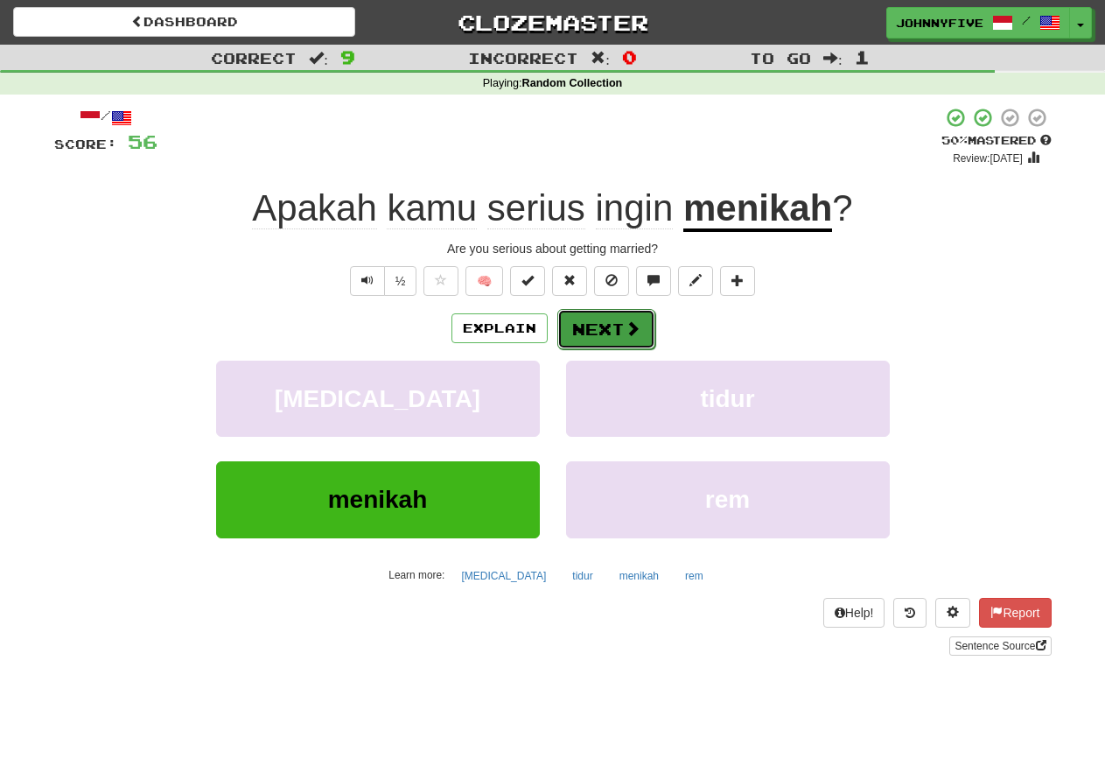
click at [597, 324] on button "Next" at bounding box center [606, 329] width 98 height 40
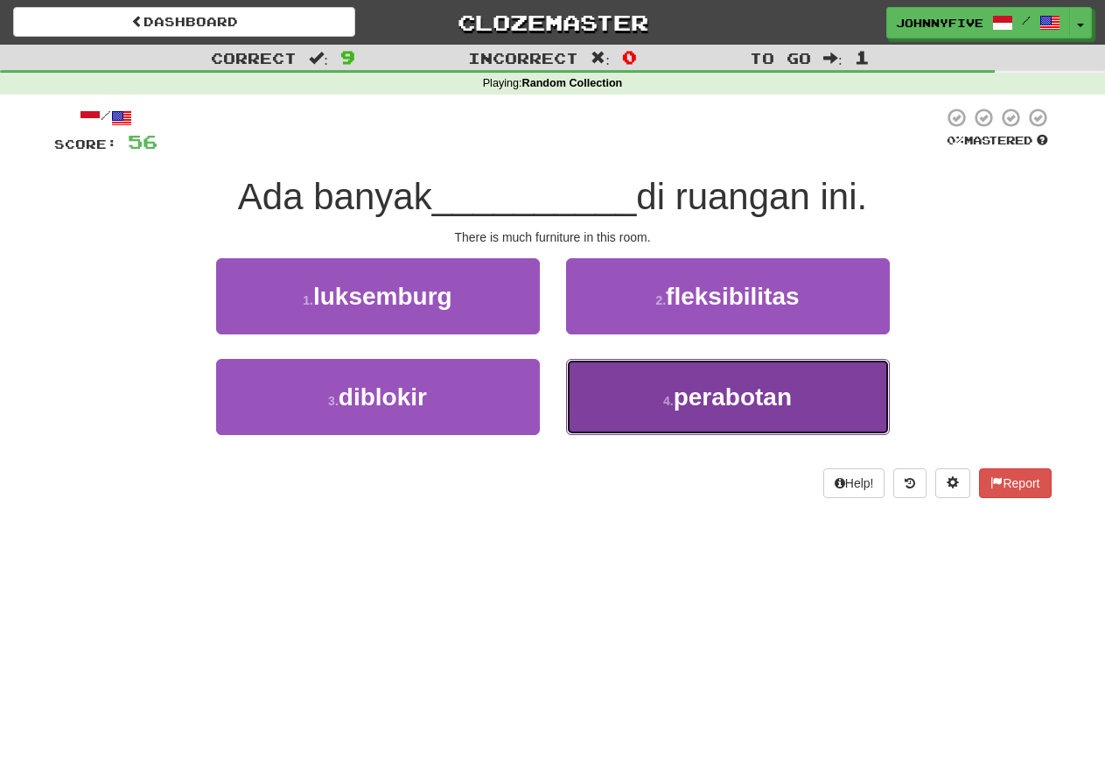
click at [781, 416] on button "4 . perabotan" at bounding box center [728, 397] width 324 height 76
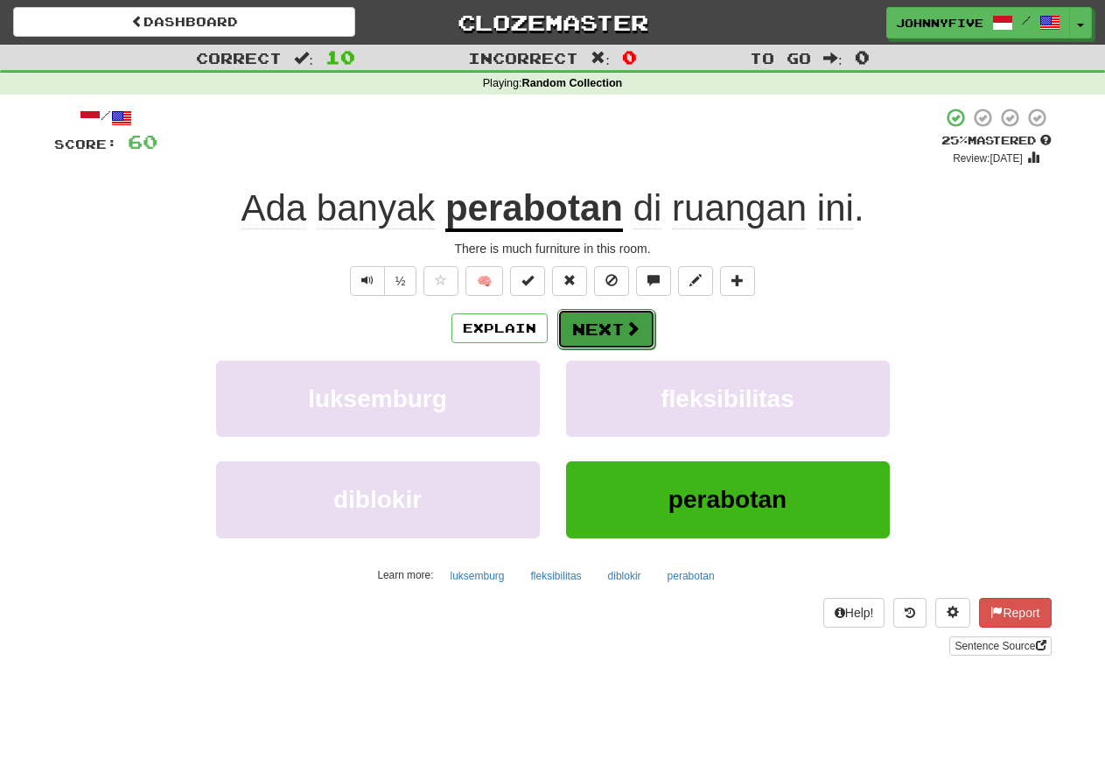
click at [617, 326] on button "Next" at bounding box center [606, 329] width 98 height 40
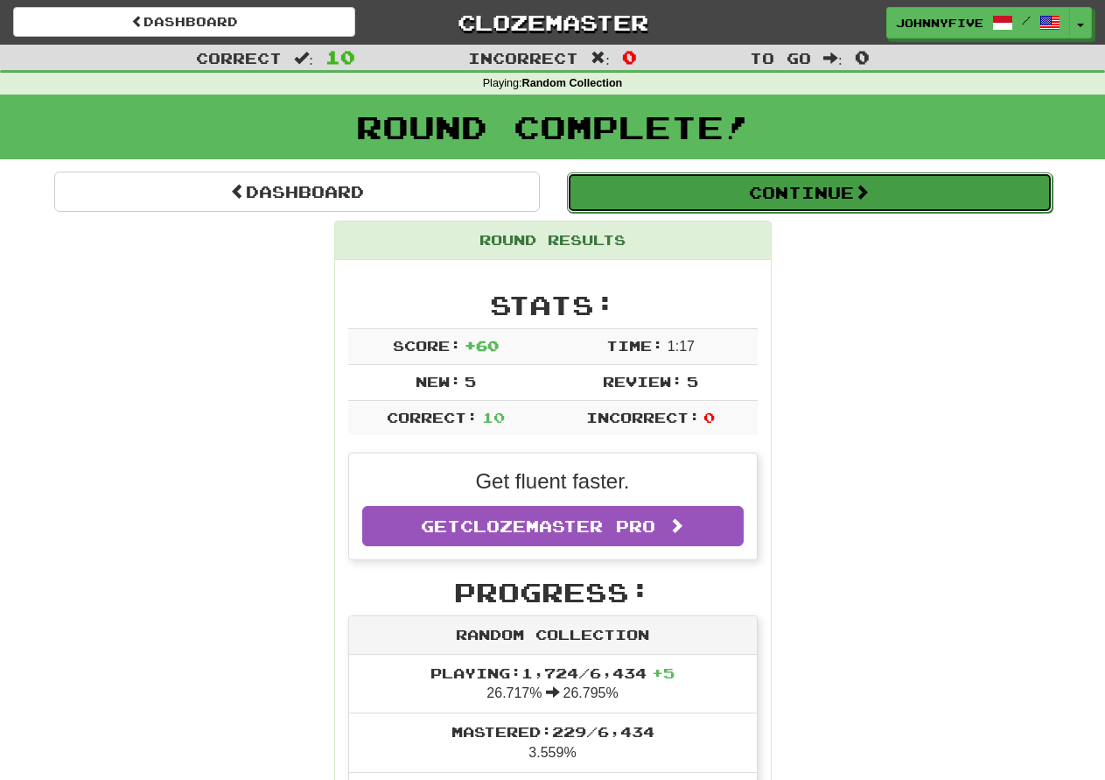
click at [865, 192] on span at bounding box center [862, 192] width 16 height 16
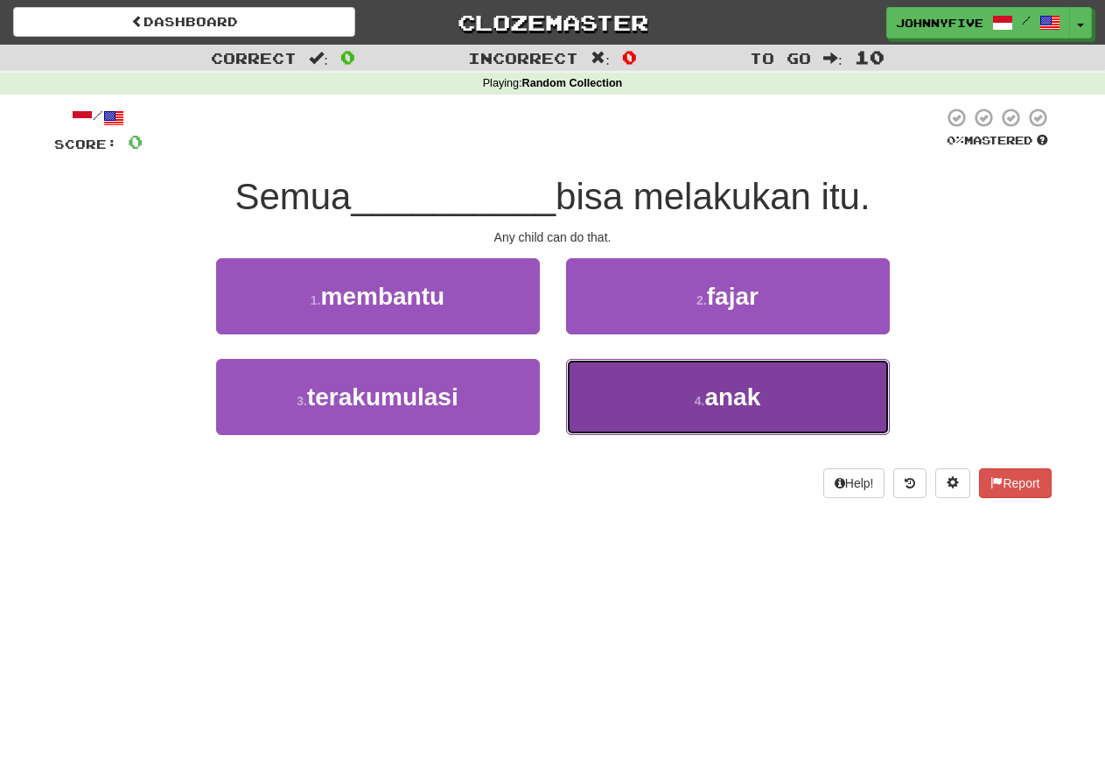
click at [720, 403] on span "anak" at bounding box center [732, 396] width 56 height 27
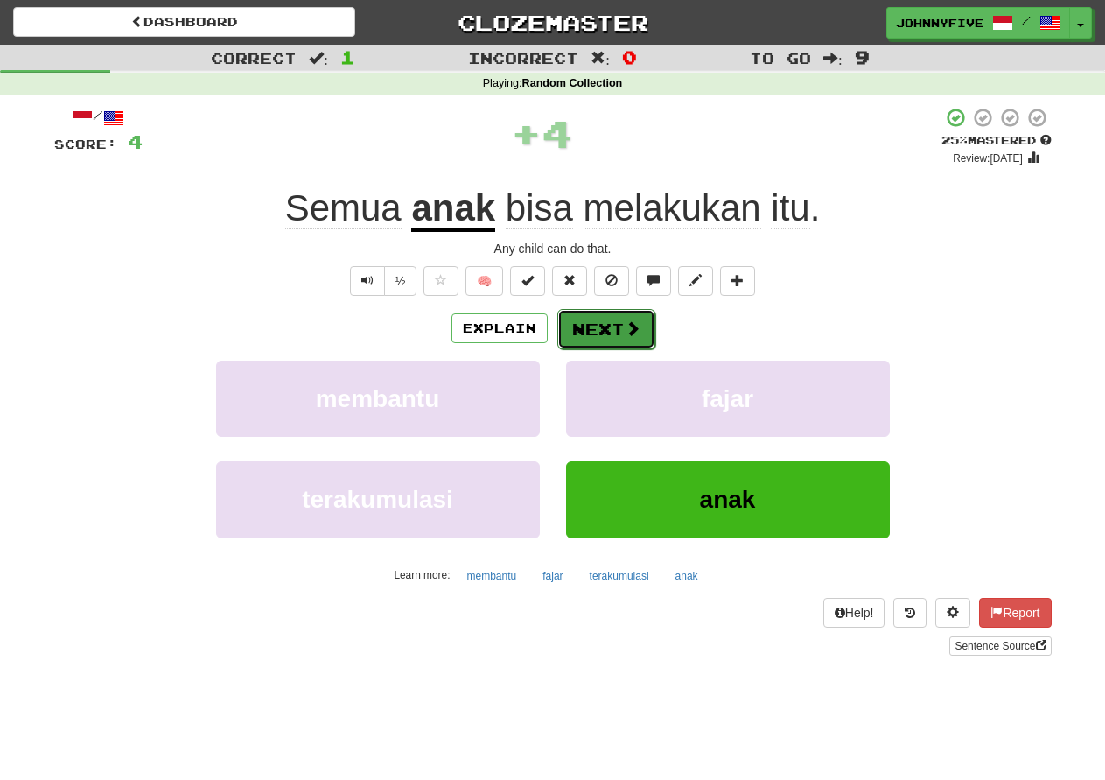
click at [614, 329] on button "Next" at bounding box center [606, 329] width 98 height 40
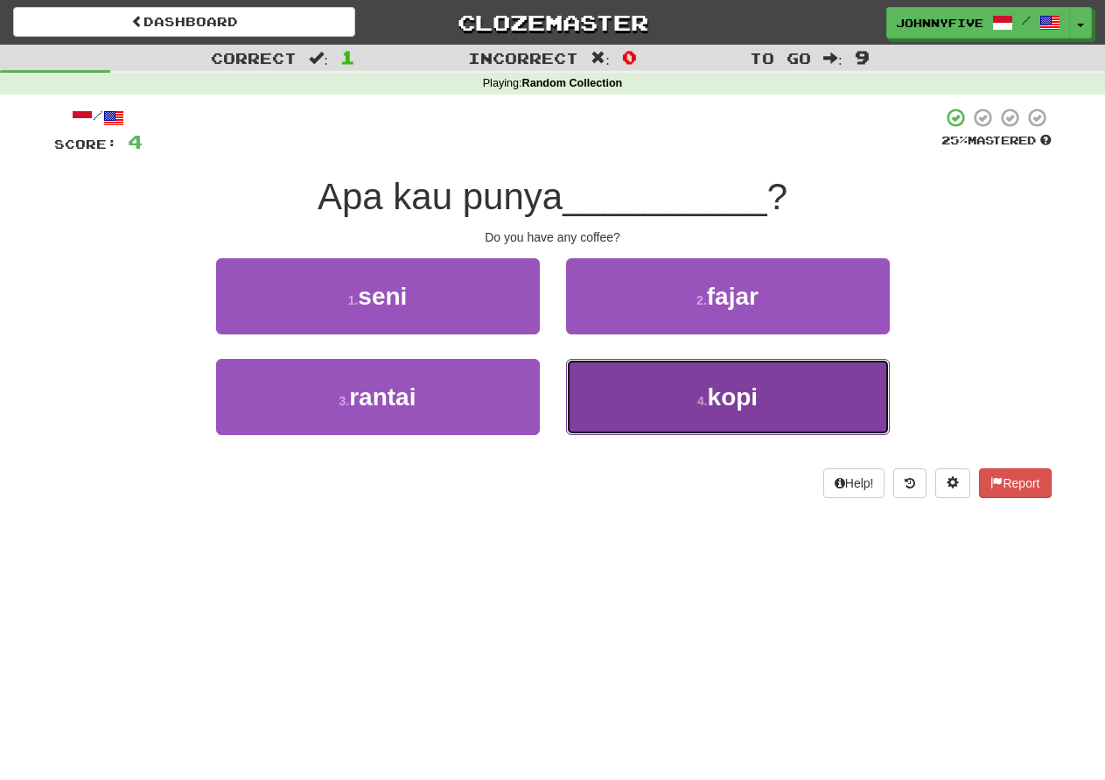
click at [729, 410] on span "kopi" at bounding box center [733, 396] width 51 height 27
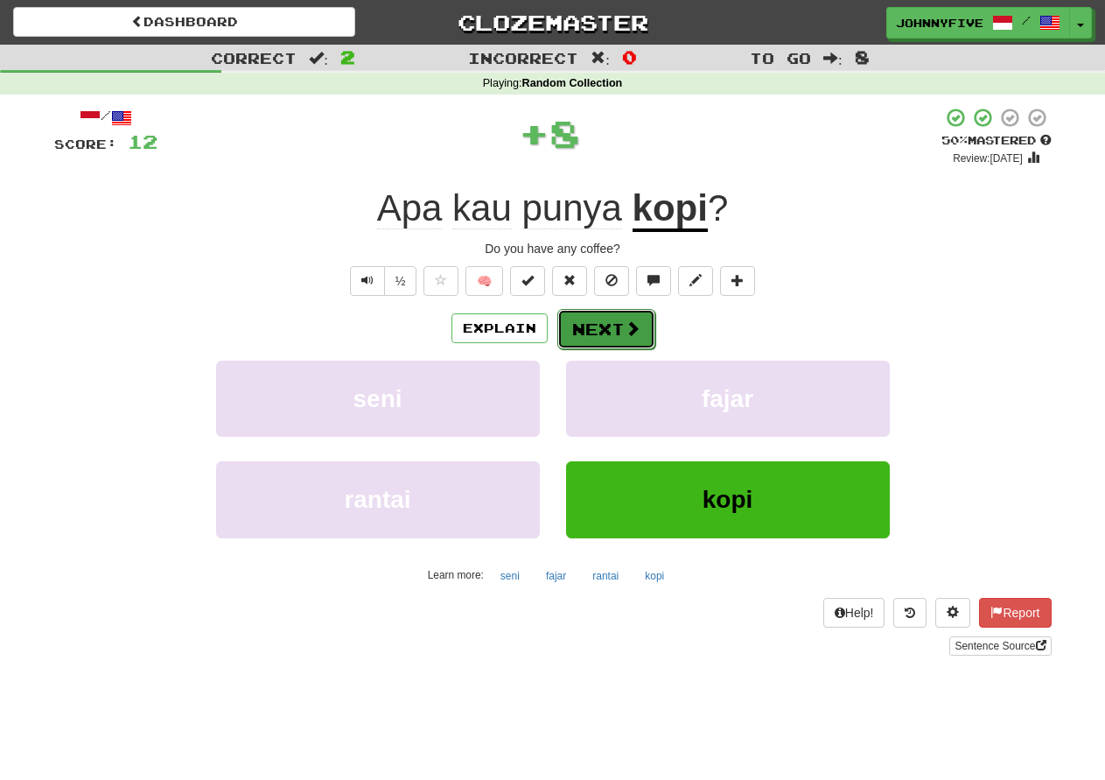
click at [606, 326] on button "Next" at bounding box center [606, 329] width 98 height 40
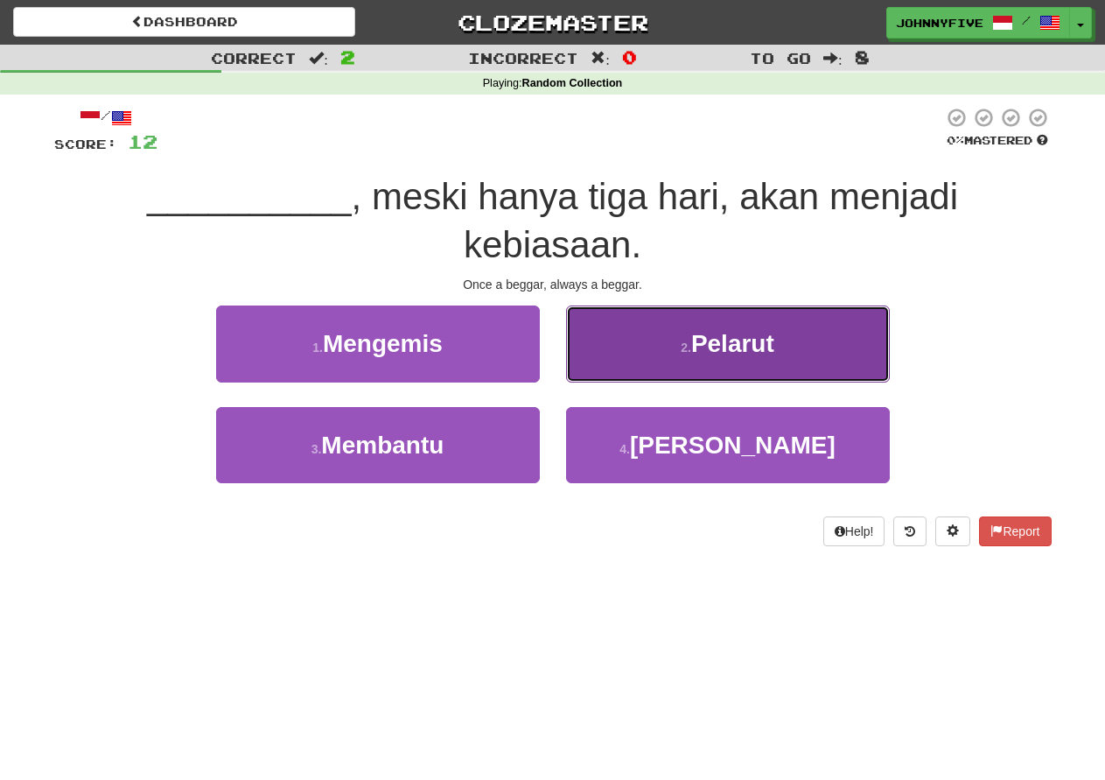
click at [757, 340] on span "Pelarut" at bounding box center [732, 343] width 83 height 27
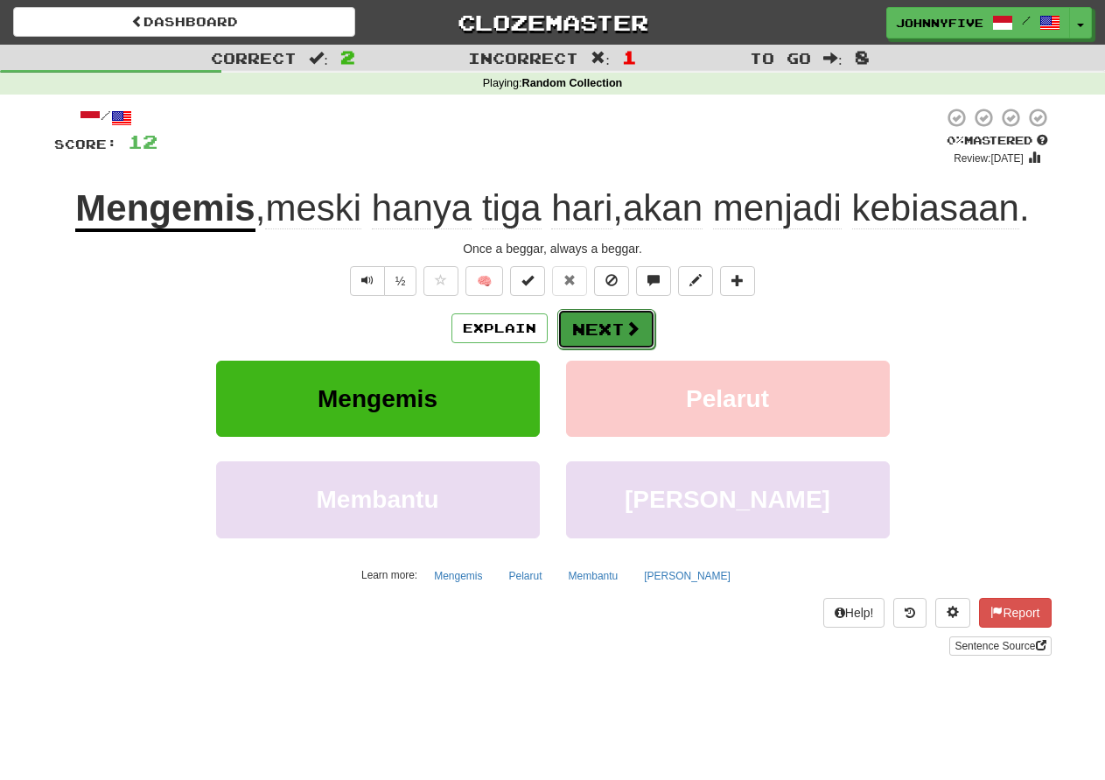
click at [596, 332] on button "Next" at bounding box center [606, 329] width 98 height 40
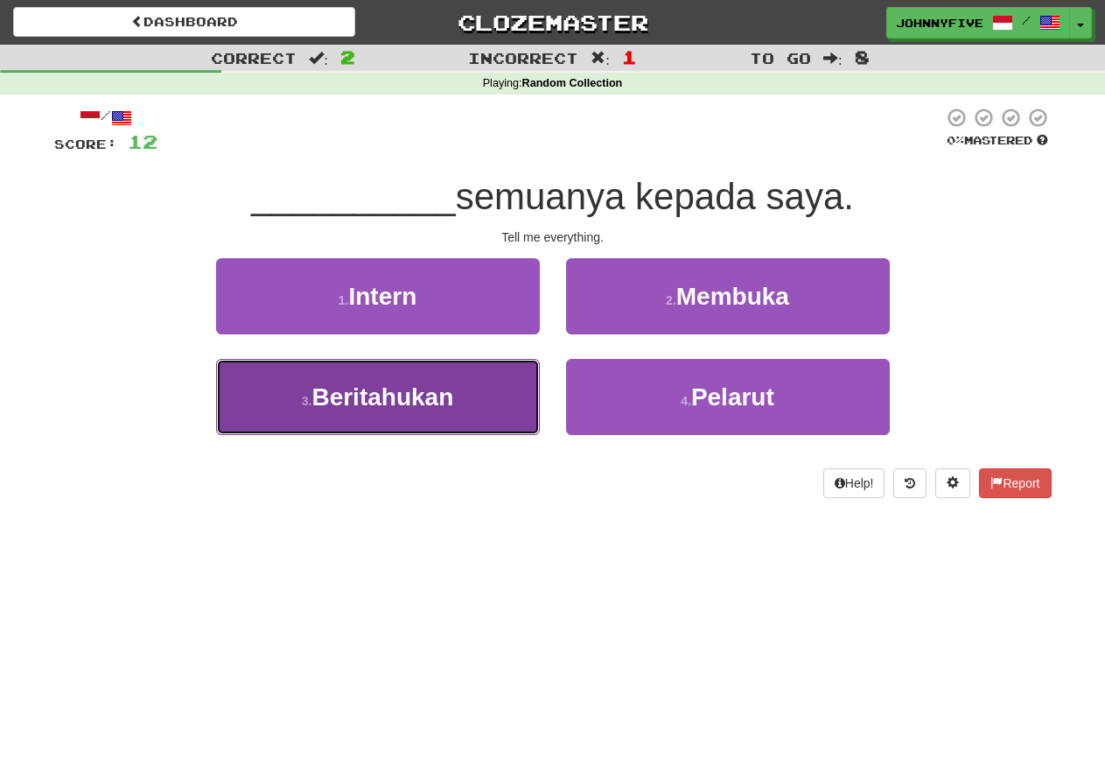
click at [417, 398] on span "Beritahukan" at bounding box center [383, 396] width 142 height 27
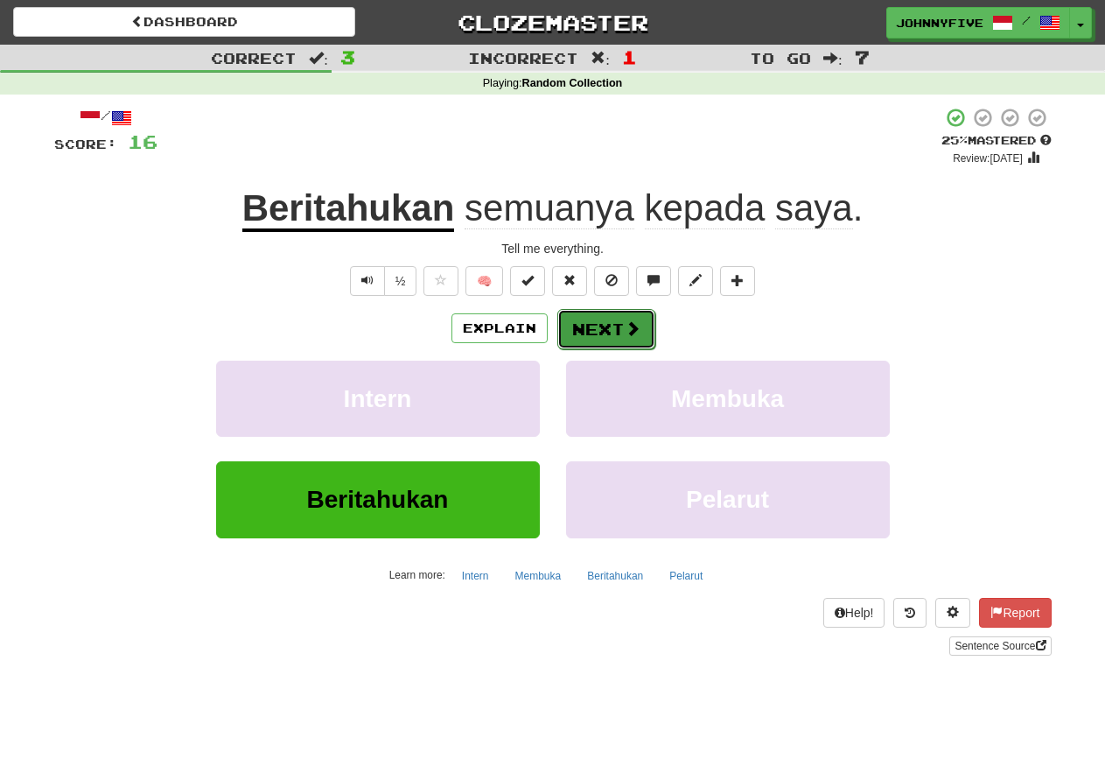
click at [606, 331] on button "Next" at bounding box center [606, 329] width 98 height 40
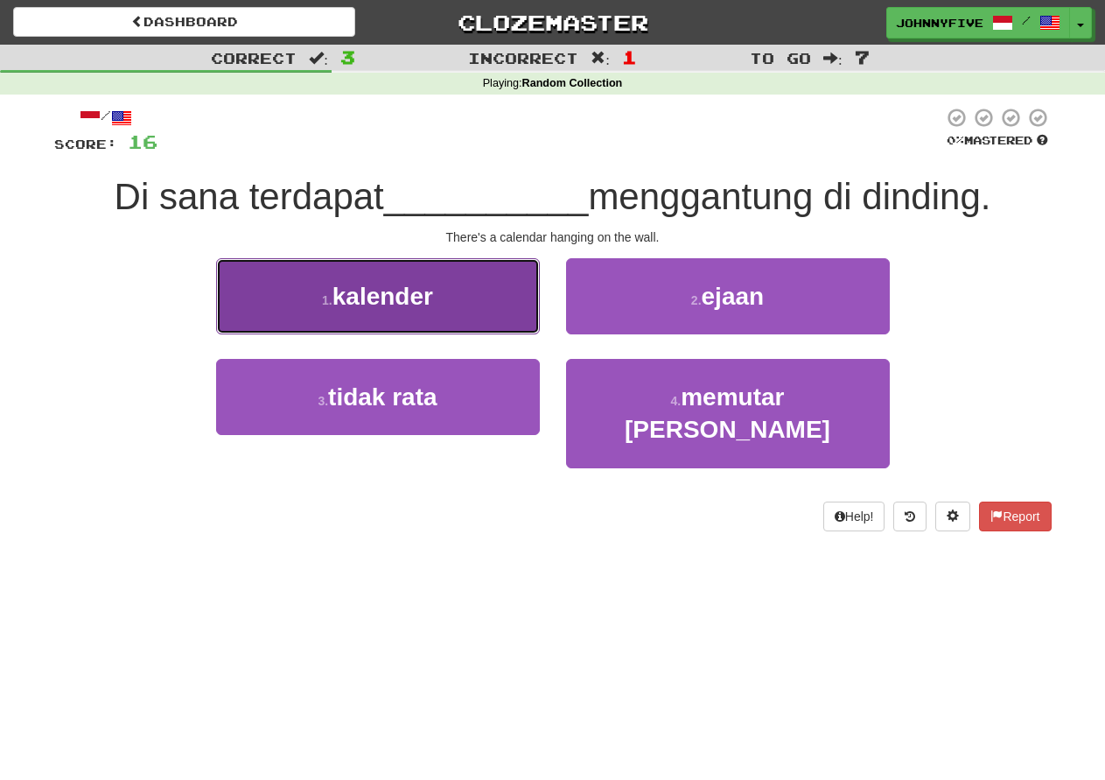
click at [459, 286] on button "1 . kalender" at bounding box center [378, 296] width 324 height 76
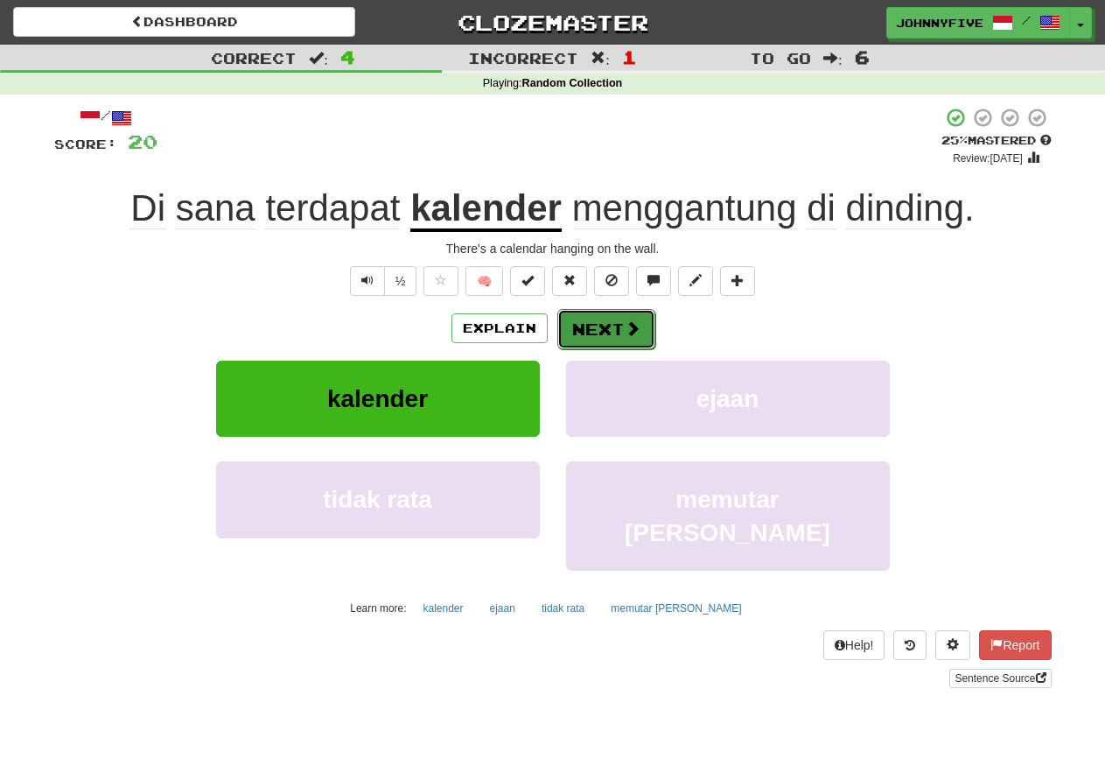
click at [618, 326] on button "Next" at bounding box center [606, 329] width 98 height 40
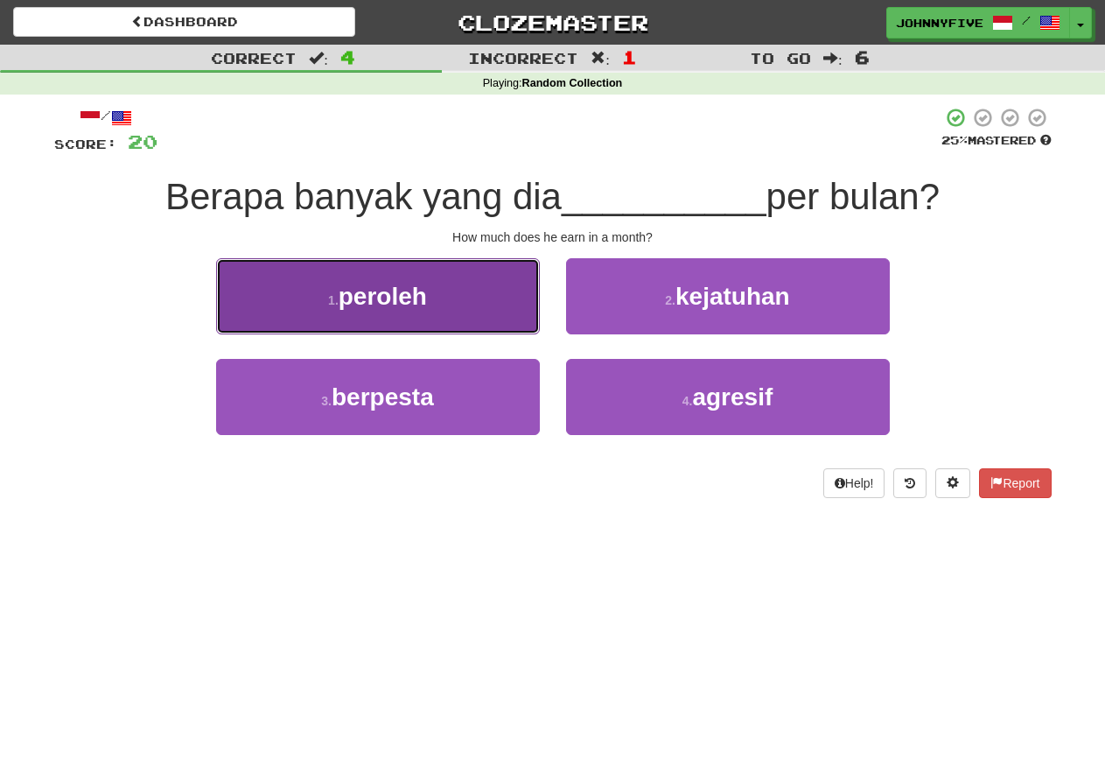
click at [476, 289] on button "1 . [GEOGRAPHIC_DATA]" at bounding box center [378, 296] width 324 height 76
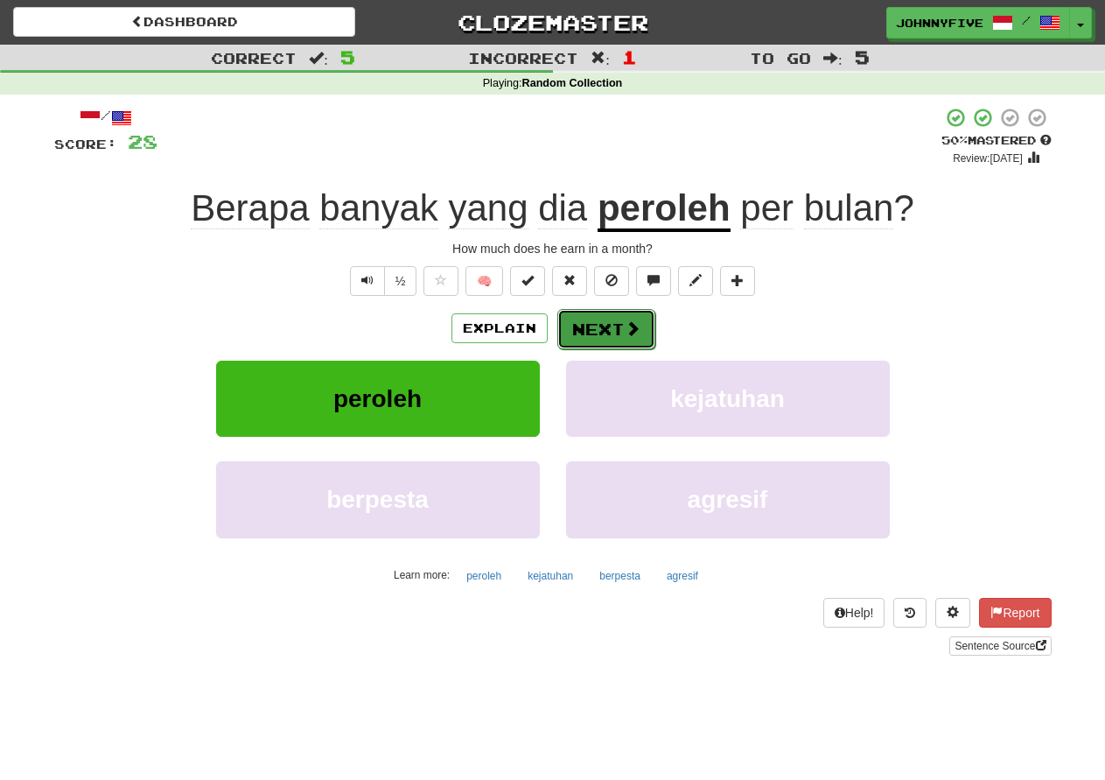
click at [608, 327] on button "Next" at bounding box center [606, 329] width 98 height 40
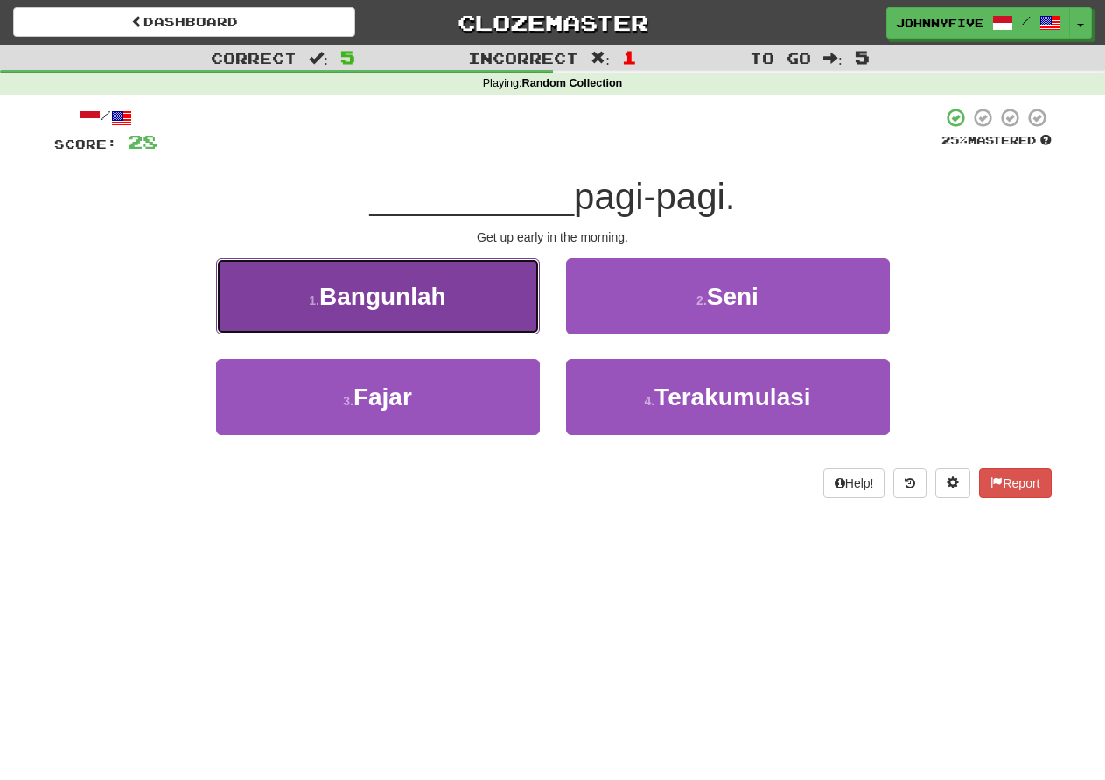
click at [460, 287] on button "1 . [GEOGRAPHIC_DATA]" at bounding box center [378, 296] width 324 height 76
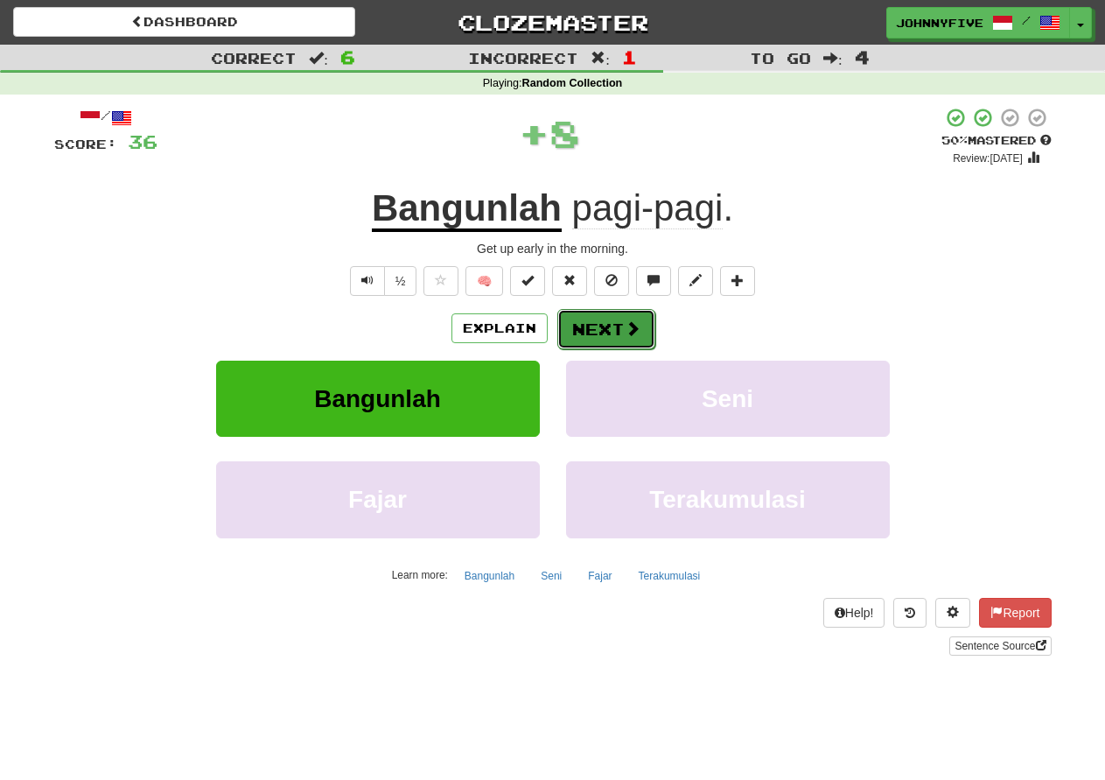
click at [602, 325] on button "Next" at bounding box center [606, 329] width 98 height 40
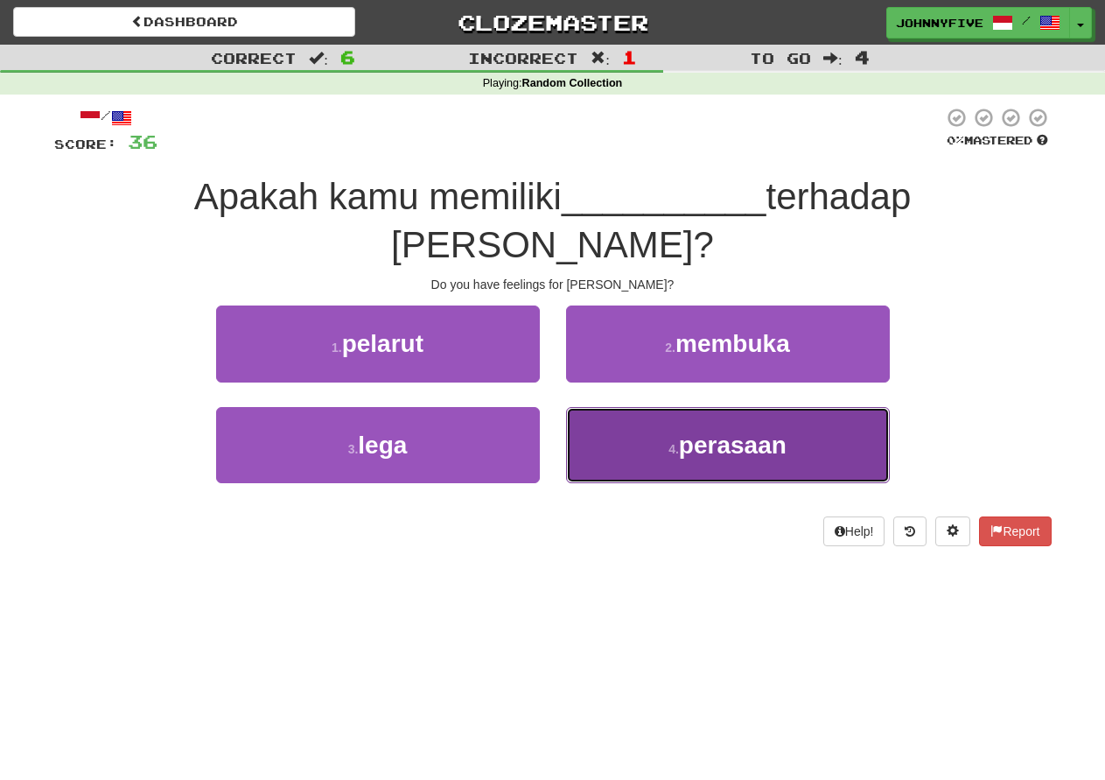
click at [736, 413] on button "4 . perasaan" at bounding box center [728, 445] width 324 height 76
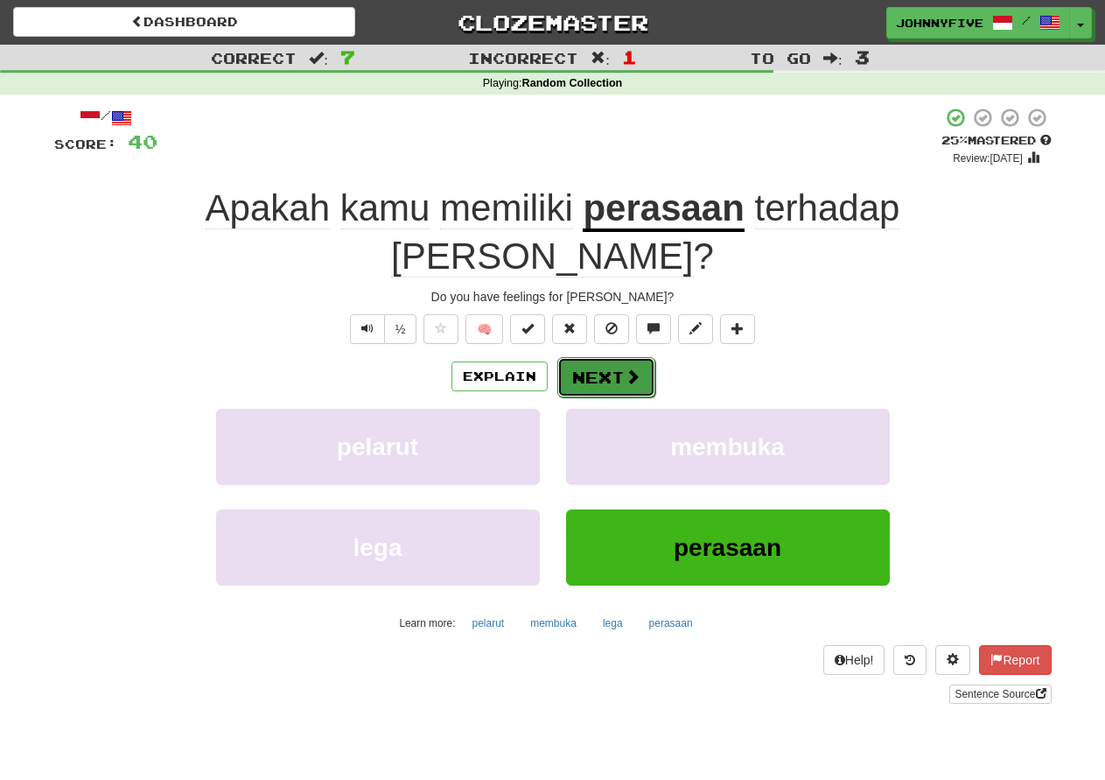
click at [608, 357] on button "Next" at bounding box center [606, 377] width 98 height 40
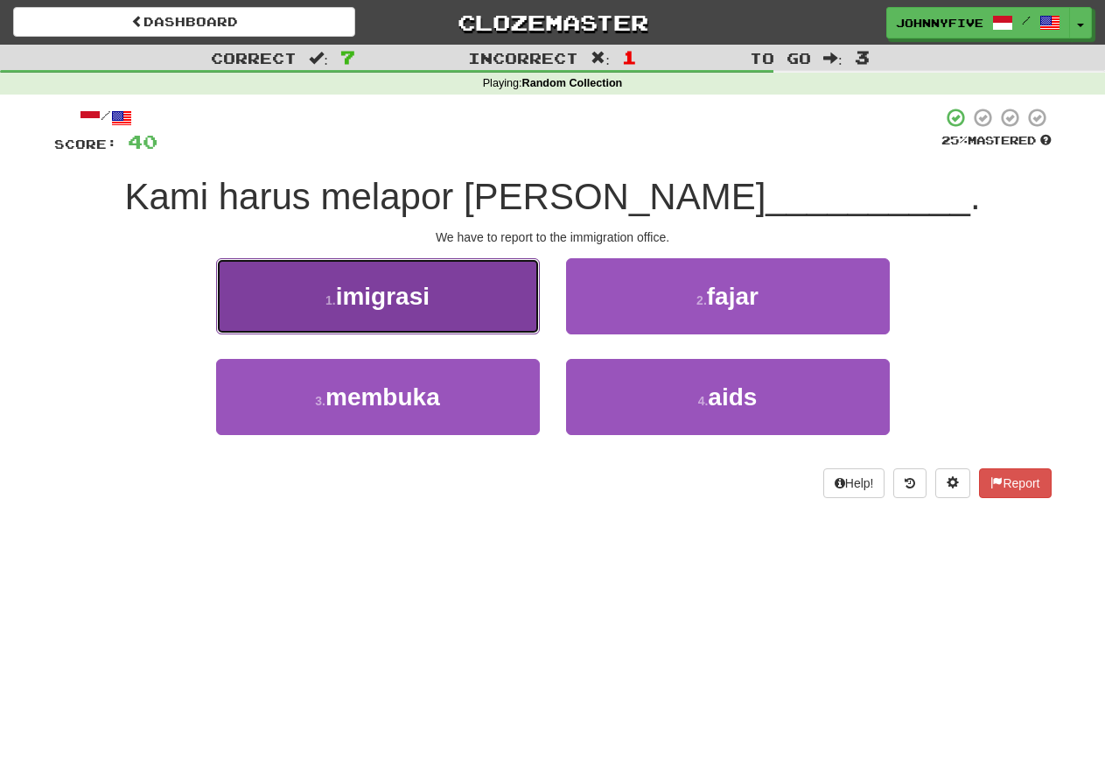
click at [443, 298] on button "1 . imigrasi" at bounding box center [378, 296] width 324 height 76
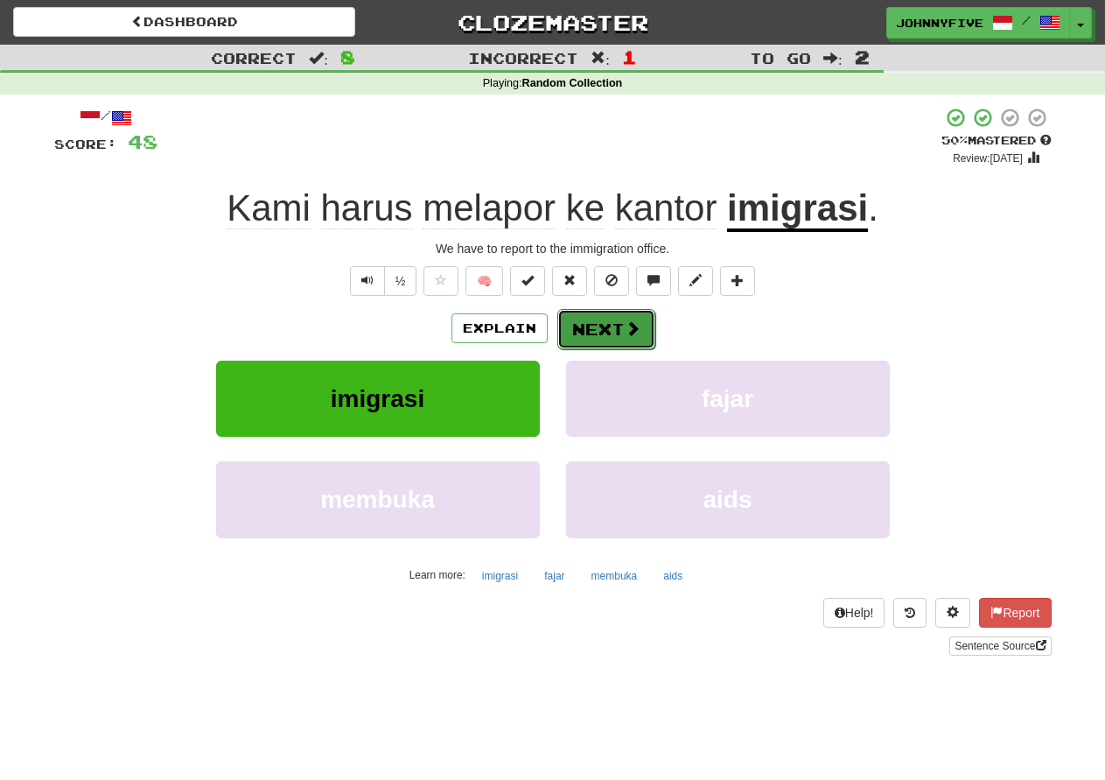
click at [610, 330] on button "Next" at bounding box center [606, 329] width 98 height 40
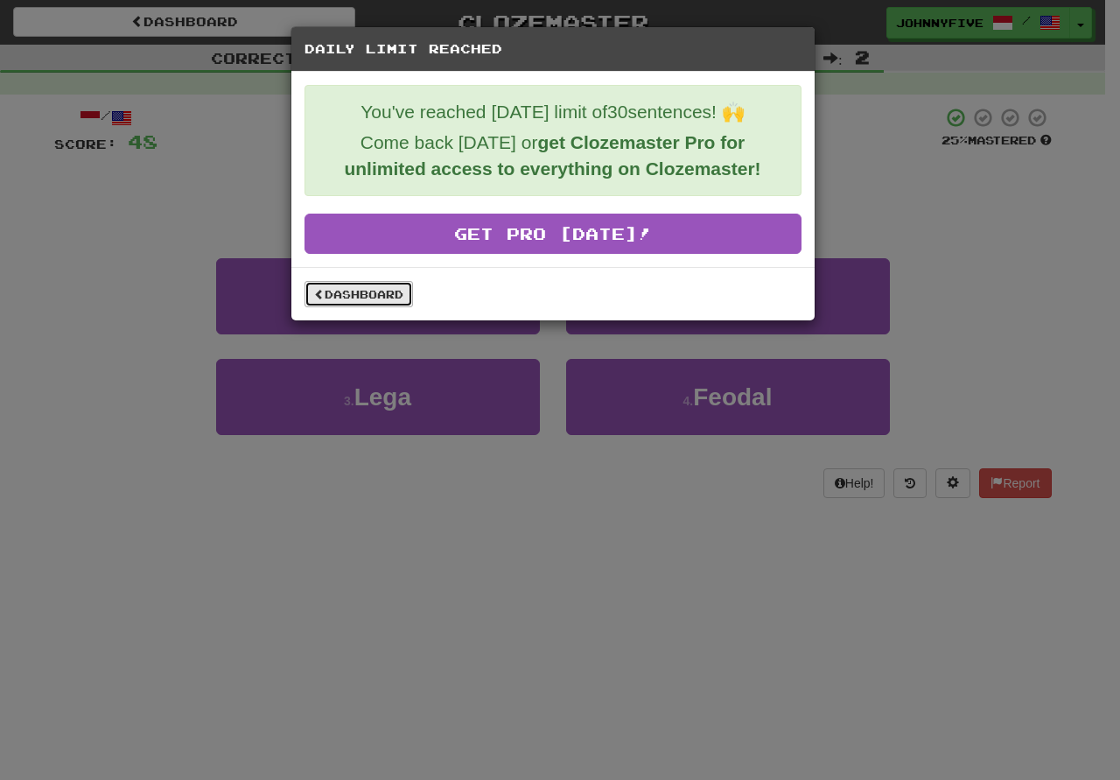
click at [357, 295] on link "Dashboard" at bounding box center [359, 294] width 109 height 26
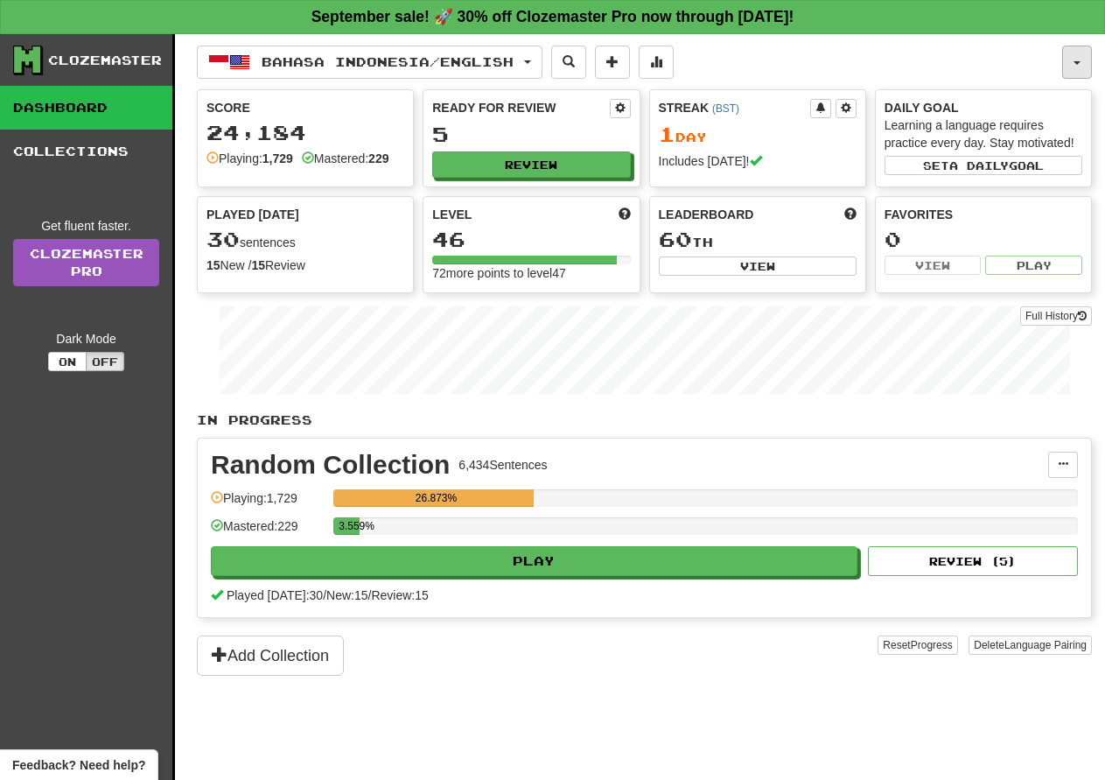
click at [1073, 60] on button "button" at bounding box center [1077, 62] width 30 height 33
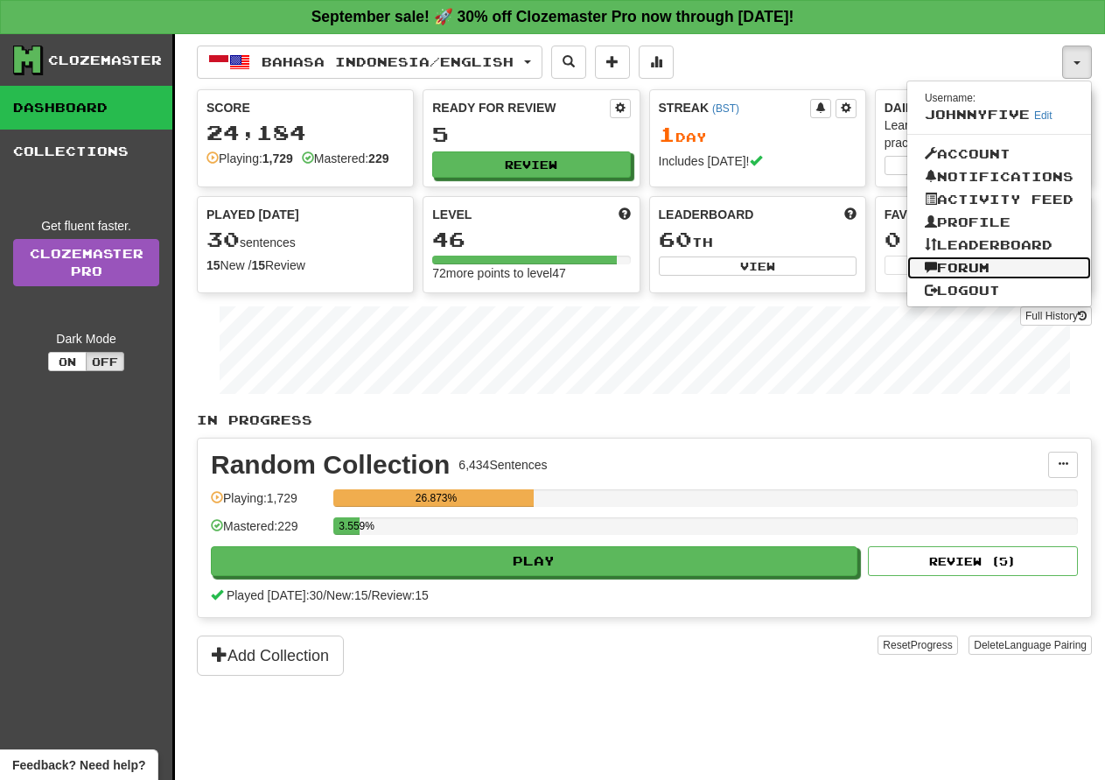
click at [966, 267] on link "Forum" at bounding box center [999, 267] width 184 height 23
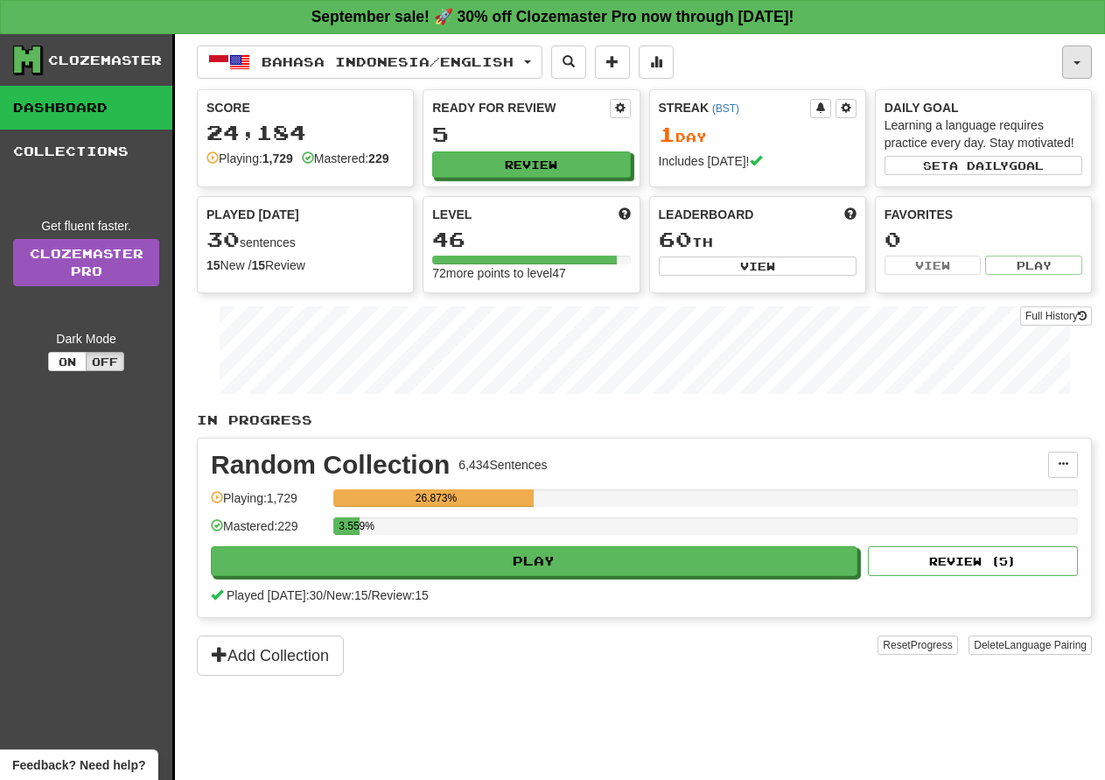
click at [1077, 62] on span "button" at bounding box center [1077, 63] width 7 height 4
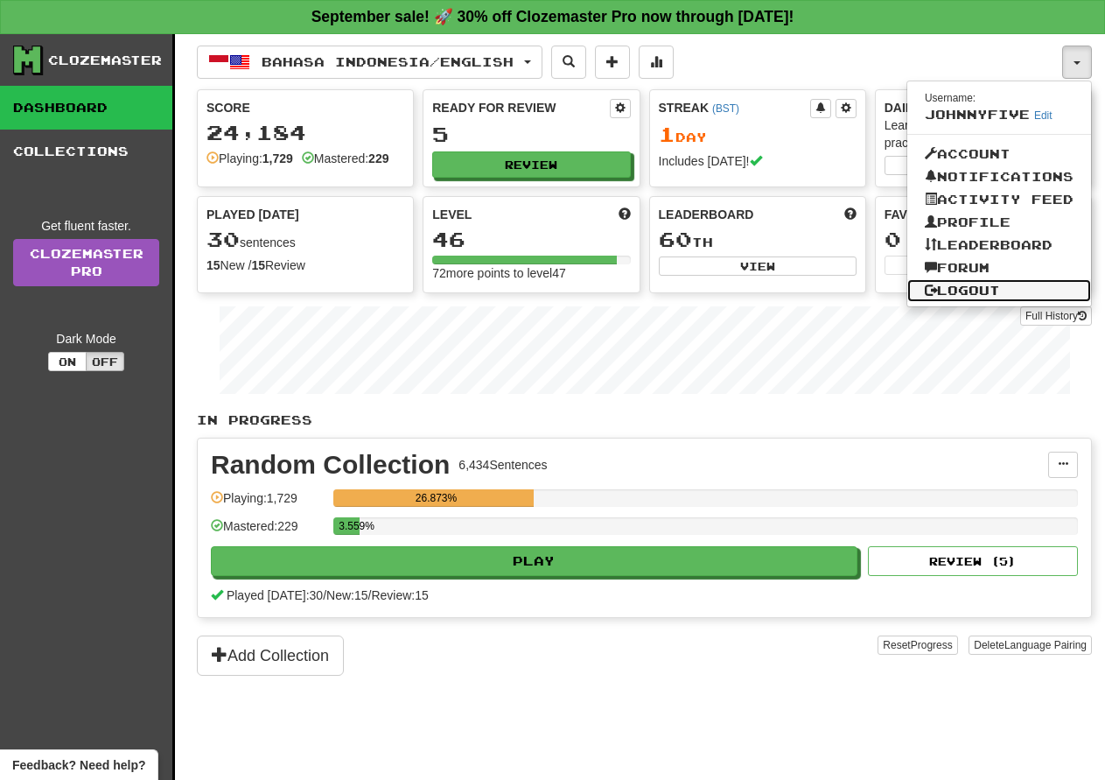
click at [975, 293] on link "Logout" at bounding box center [999, 290] width 184 height 23
